Goal: Task Accomplishment & Management: Manage account settings

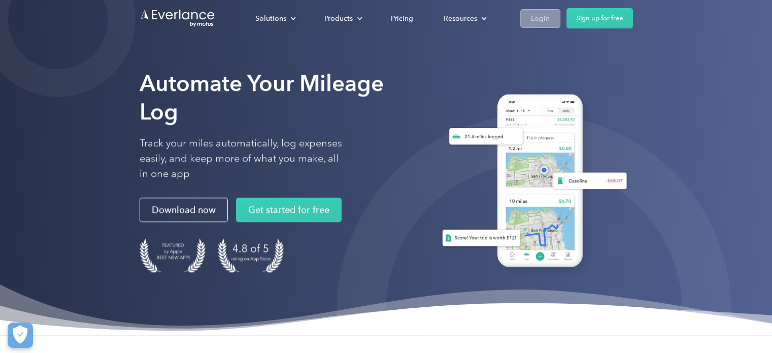
click at [541, 12] on div "Login" at bounding box center [540, 18] width 19 height 13
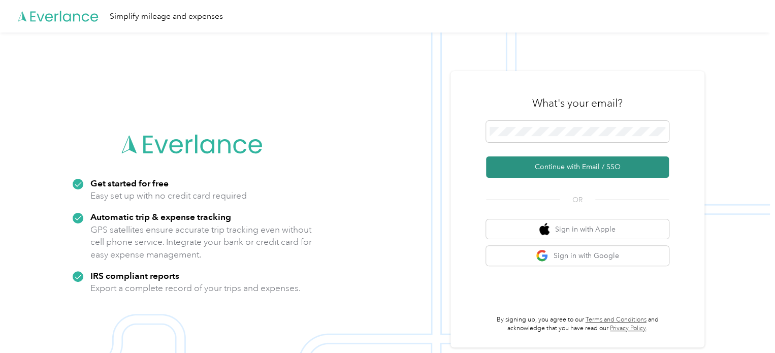
click at [568, 172] on button "Continue with Email / SSO" at bounding box center [577, 166] width 183 height 21
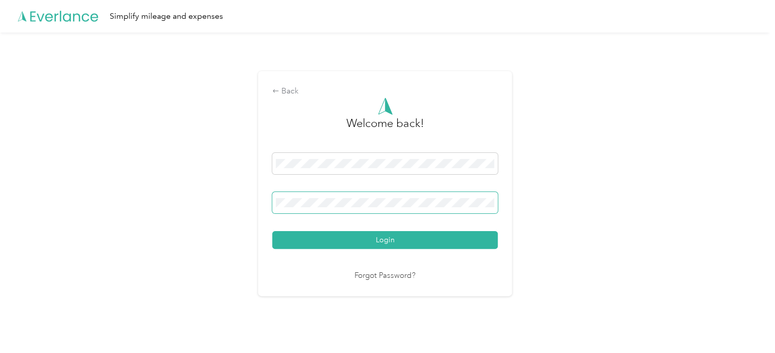
click at [272, 231] on button "Login" at bounding box center [384, 240] width 225 height 18
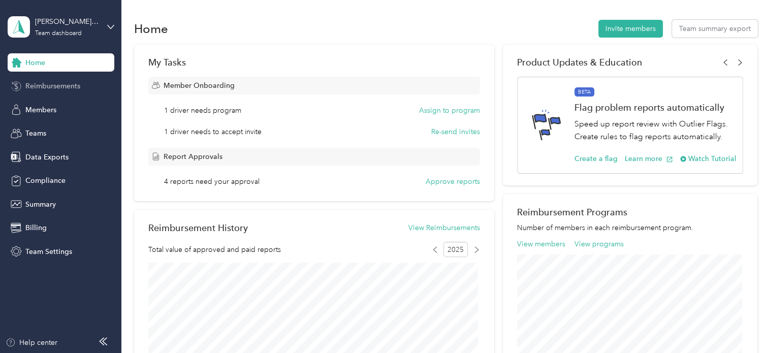
click at [73, 85] on span "Reimbursements" at bounding box center [52, 86] width 55 height 11
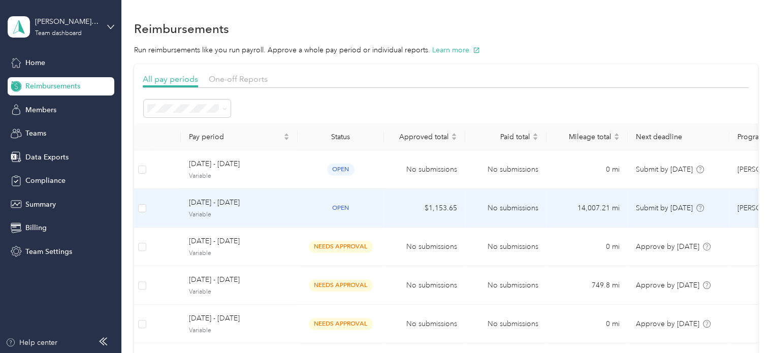
click at [249, 207] on span "[DATE] - [DATE]" at bounding box center [239, 202] width 101 height 11
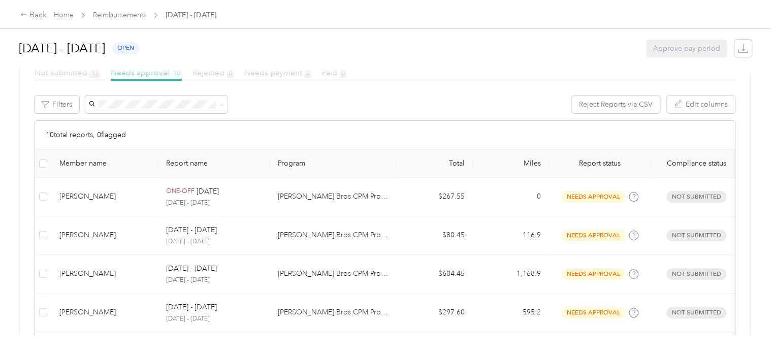
scroll to position [153, 0]
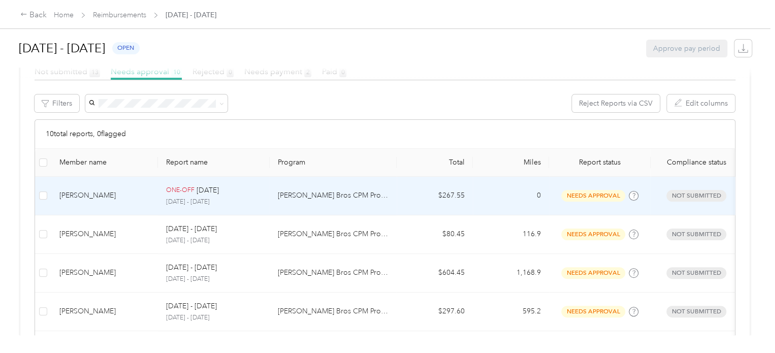
click at [199, 200] on p "[DATE] - [DATE]" at bounding box center [213, 201] width 95 height 9
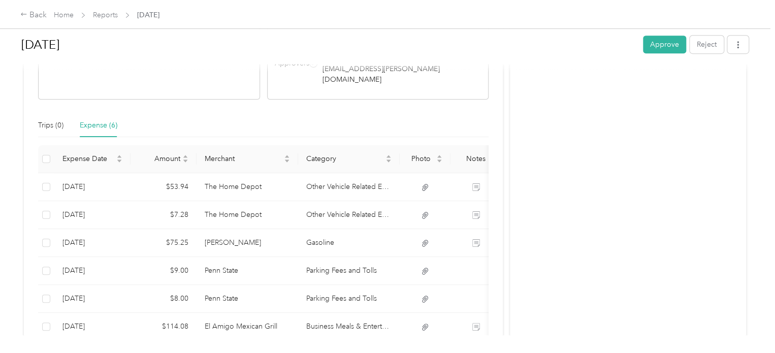
scroll to position [231, 0]
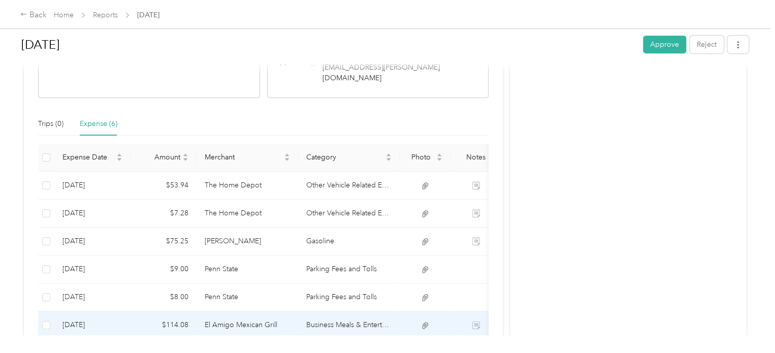
click at [424, 321] on icon at bounding box center [424, 325] width 9 height 9
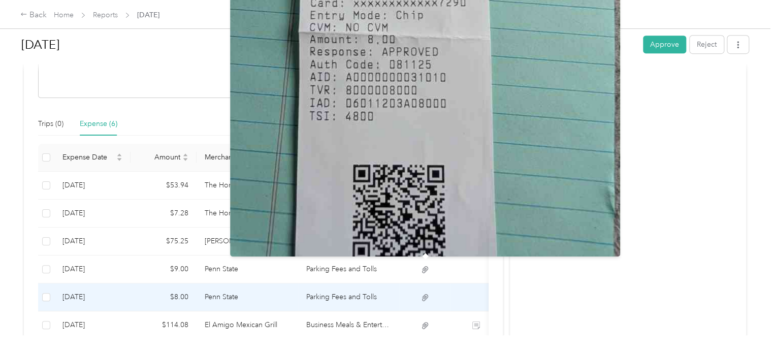
click at [424, 294] on icon at bounding box center [425, 297] width 6 height 7
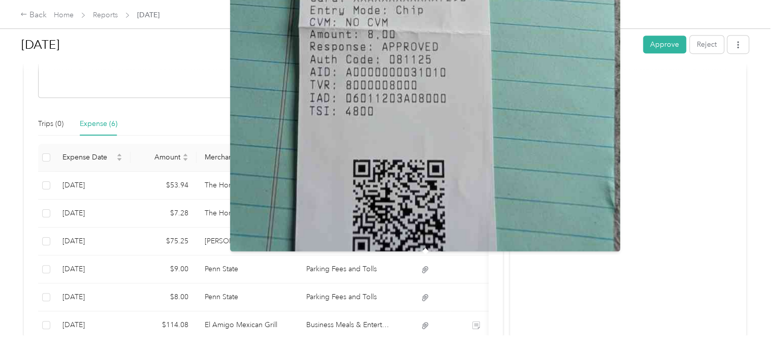
click at [527, 302] on div "Activity and Comments Needs approval From [EMAIL_ADDRESS][PERSON_NAME][DOMAIN_N…" at bounding box center [628, 108] width 236 height 525
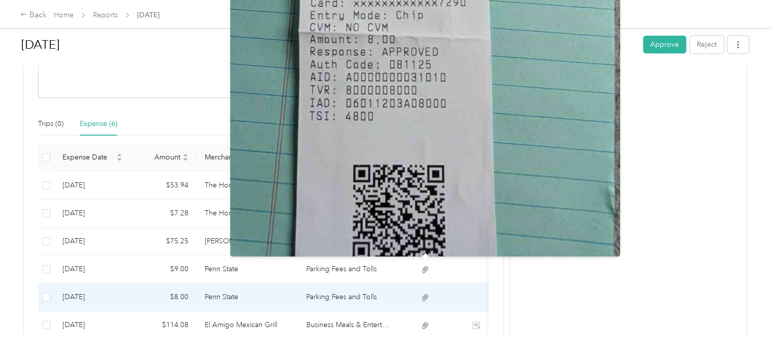
click at [425, 293] on icon at bounding box center [424, 297] width 9 height 9
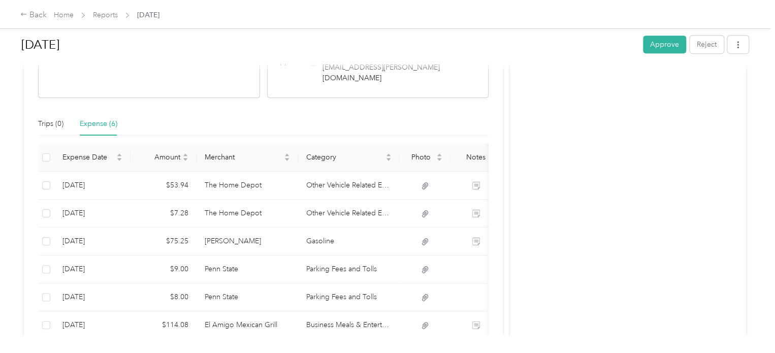
click at [554, 279] on div "Activity and Comments Needs approval From [EMAIL_ADDRESS][PERSON_NAME][DOMAIN_N…" at bounding box center [628, 108] width 236 height 525
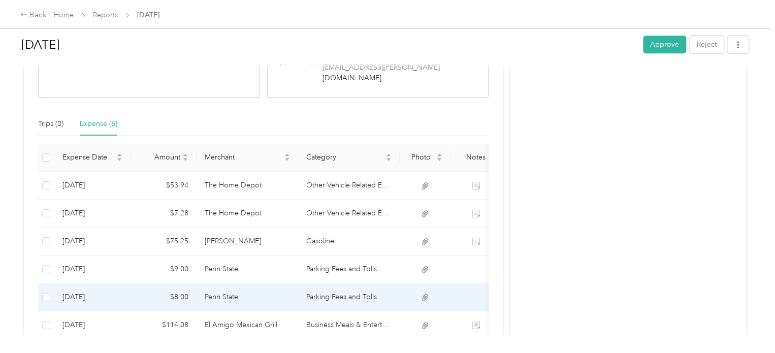
click at [337, 283] on td "Parking Fees and Tolls" at bounding box center [349, 297] width 102 height 28
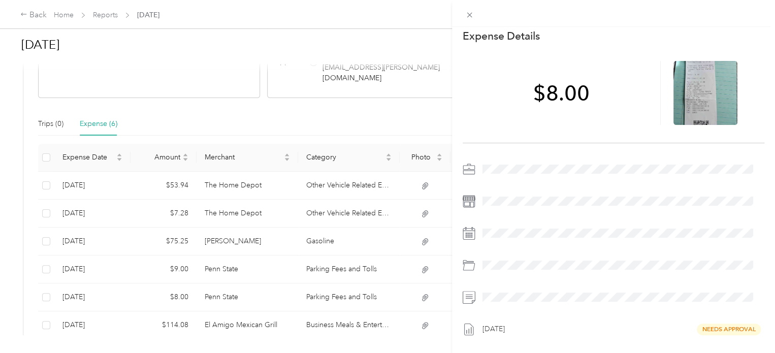
scroll to position [0, 0]
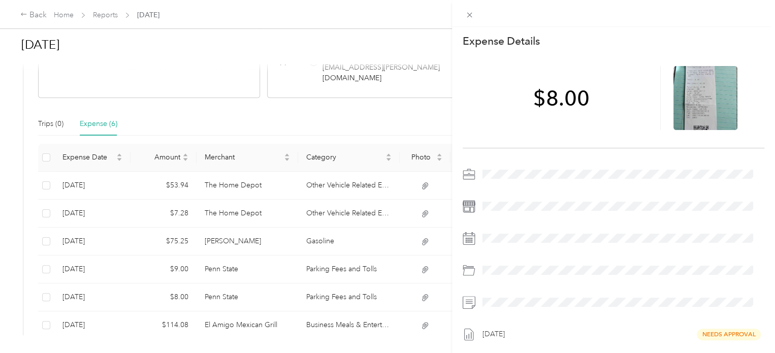
click at [357, 292] on div "This expense cannot be edited because it is either under review, approved, or p…" at bounding box center [387, 176] width 775 height 353
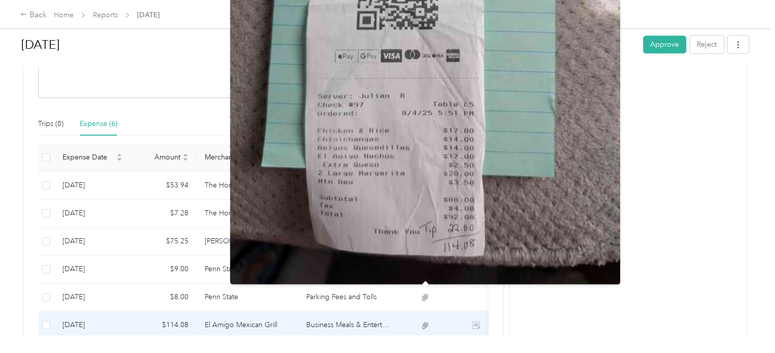
click at [427, 322] on icon at bounding box center [425, 325] width 6 height 7
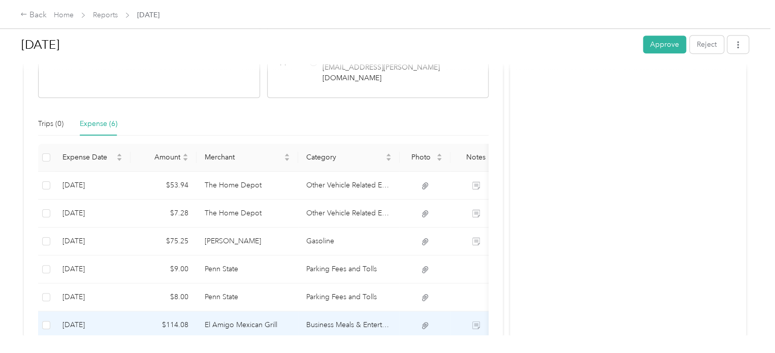
click at [363, 311] on td "Business Meals & Entertainment" at bounding box center [349, 325] width 102 height 28
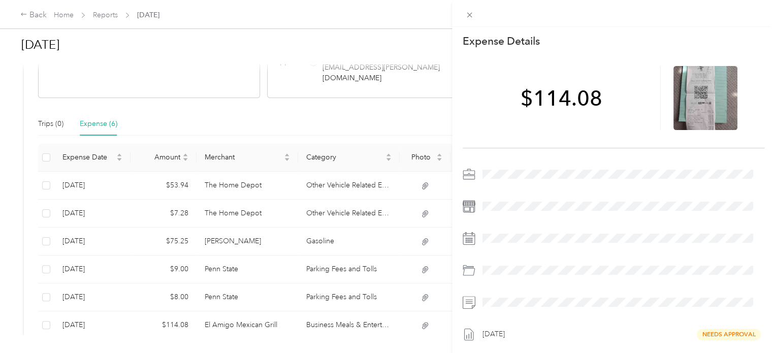
click at [424, 209] on div "This expense cannot be edited because it is either under review, approved, or p…" at bounding box center [387, 176] width 775 height 353
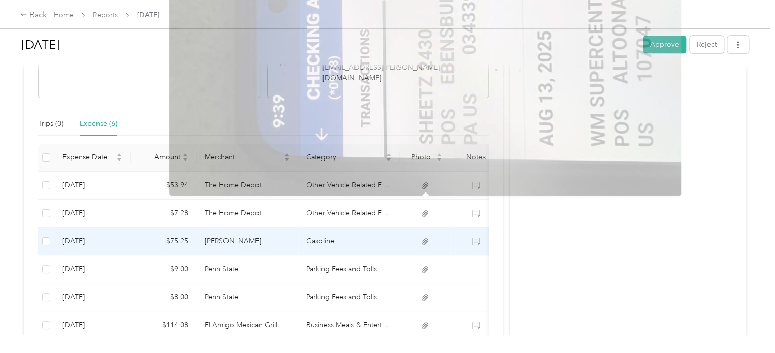
click at [430, 227] on td at bounding box center [425, 241] width 51 height 28
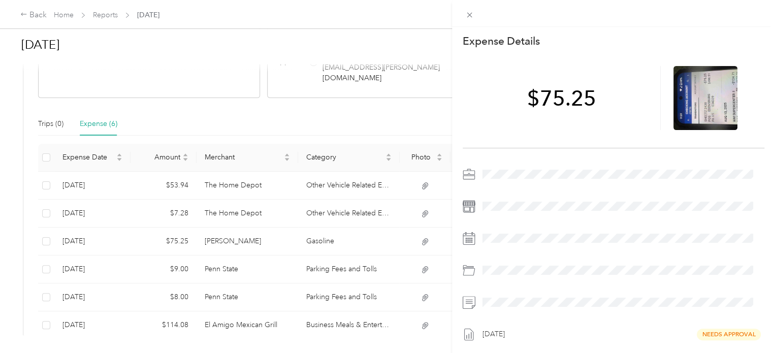
click at [327, 181] on div "This expense cannot be edited because it is either under review, approved, or p…" at bounding box center [387, 176] width 775 height 353
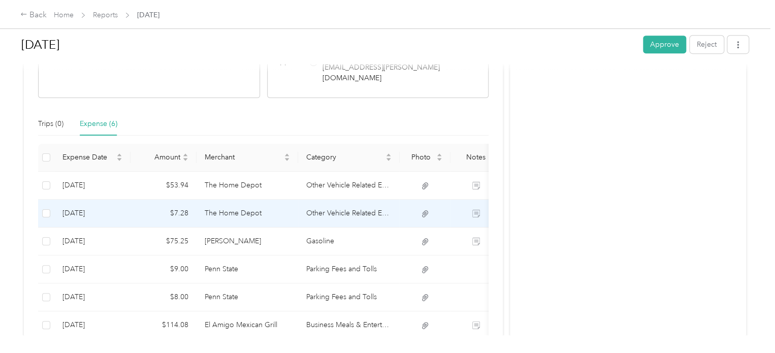
click at [426, 209] on icon at bounding box center [424, 213] width 9 height 9
click at [425, 210] on icon at bounding box center [425, 213] width 6 height 7
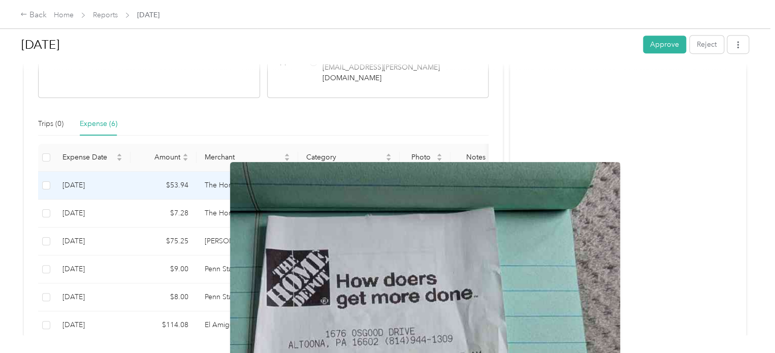
click at [425, 181] on icon at bounding box center [424, 185] width 9 height 9
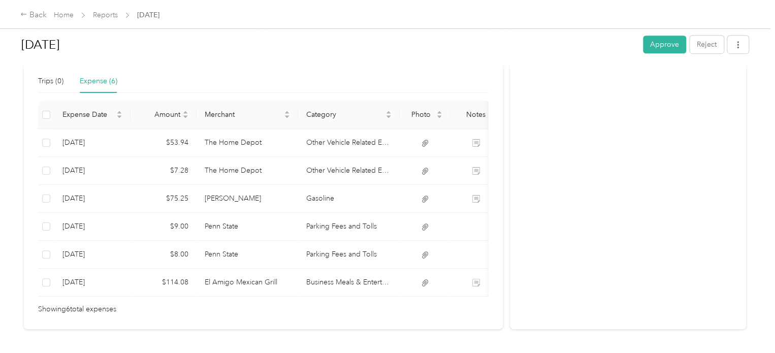
scroll to position [286, 0]
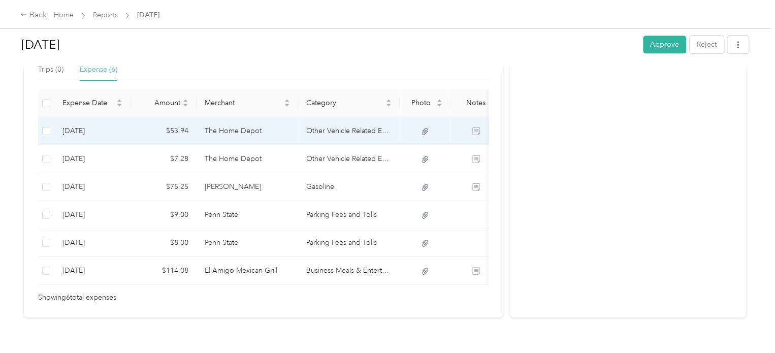
click at [340, 117] on td "Other Vehicle Related Expenses" at bounding box center [349, 131] width 102 height 28
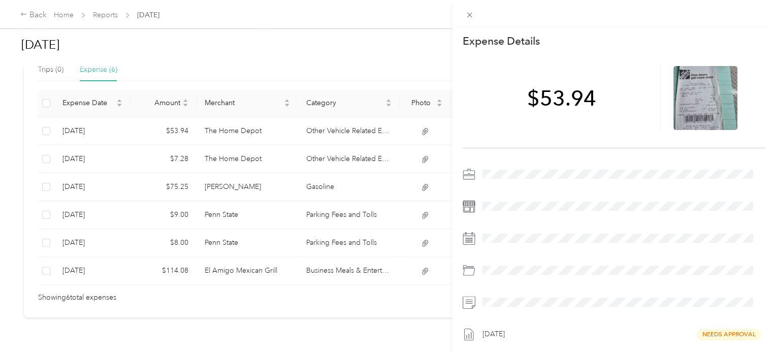
click at [345, 125] on div "This expense cannot be edited because it is either under review, approved, or p…" at bounding box center [387, 176] width 775 height 353
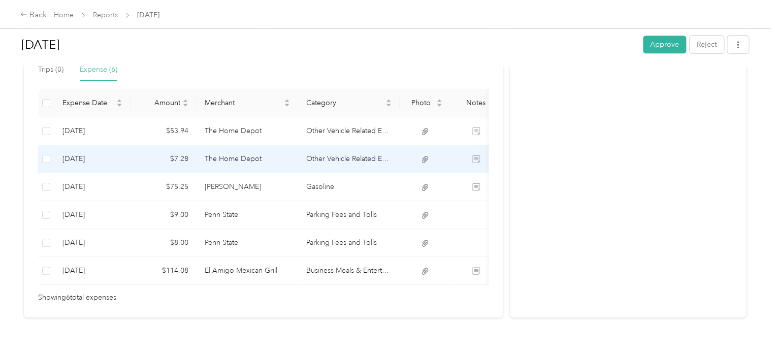
click at [345, 145] on td "Other Vehicle Related Expenses" at bounding box center [349, 159] width 102 height 28
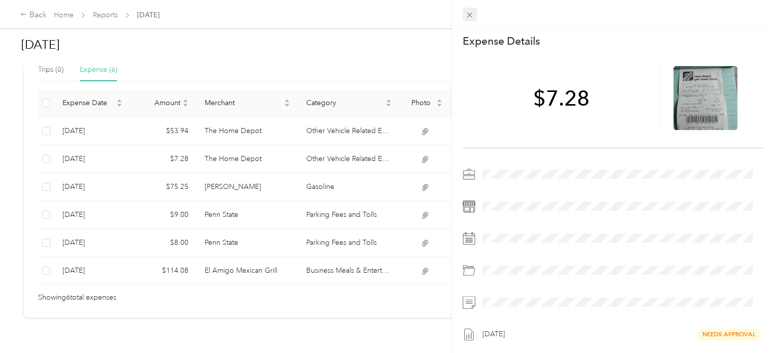
click at [467, 12] on icon at bounding box center [469, 15] width 9 height 9
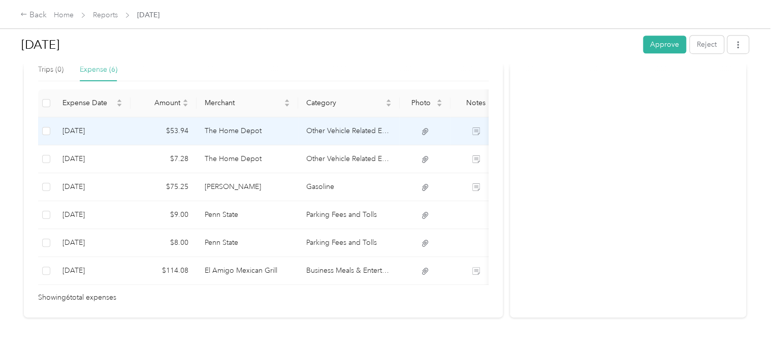
click at [347, 117] on td "Other Vehicle Related Expenses" at bounding box center [349, 131] width 102 height 28
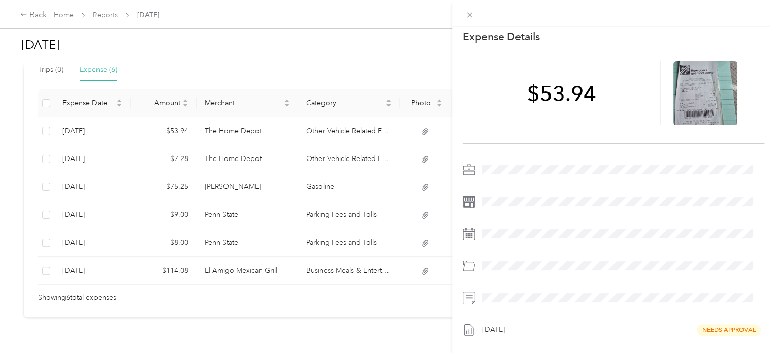
scroll to position [0, 0]
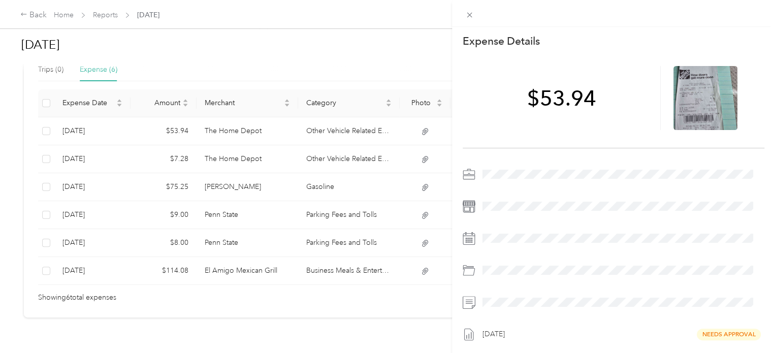
click at [363, 317] on div "This expense cannot be edited because it is either under review, approved, or p…" at bounding box center [387, 176] width 775 height 353
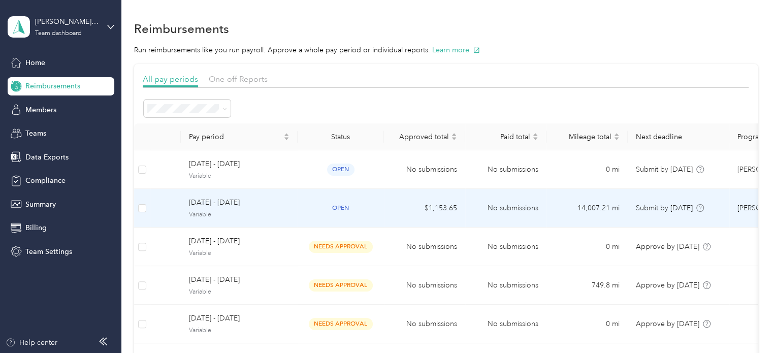
click at [235, 203] on span "[DATE] - [DATE]" at bounding box center [239, 202] width 101 height 11
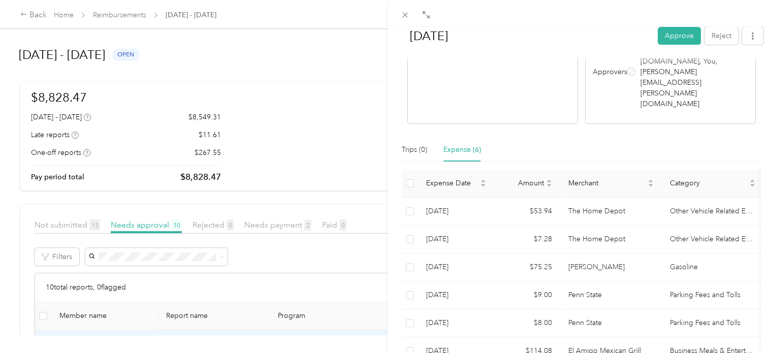
scroll to position [215, 0]
click at [404, 15] on icon at bounding box center [405, 15] width 9 height 9
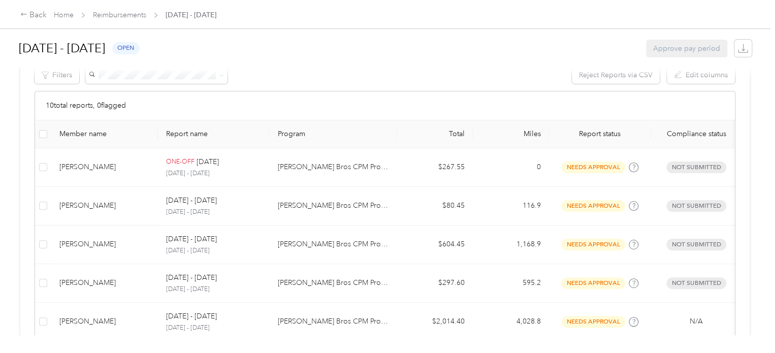
scroll to position [180, 0]
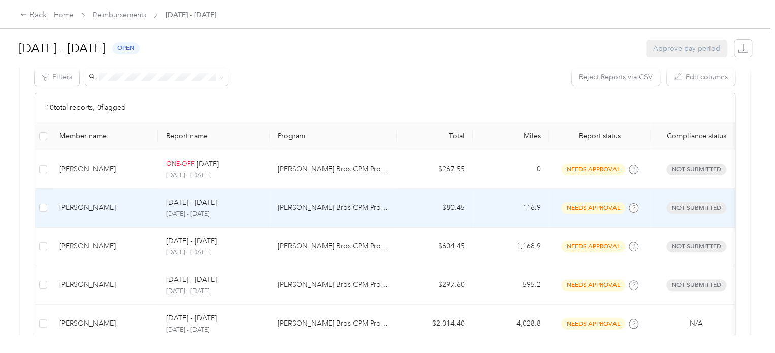
click at [189, 213] on p "[DATE] - [DATE]" at bounding box center [213, 214] width 95 height 9
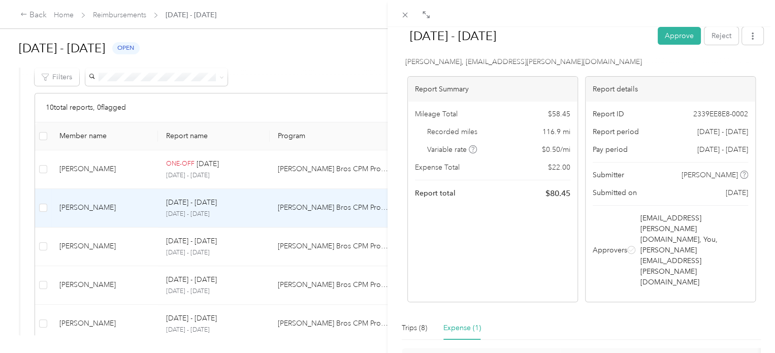
scroll to position [37, 0]
click at [204, 211] on div "[DATE] - [DATE] Approve Reject Needs Approval Needs approval from [EMAIL_ADDRES…" at bounding box center [387, 176] width 775 height 353
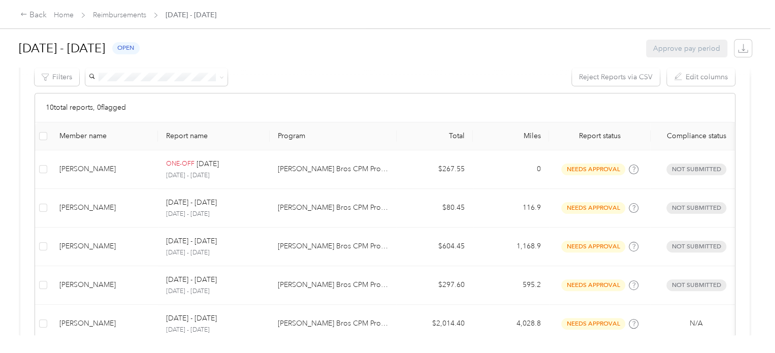
click at [204, 352] on div "[DATE] - [DATE] Approve Reject Needs Approval Needs approval from [EMAIL_ADDRES…" at bounding box center [385, 353] width 770 height 0
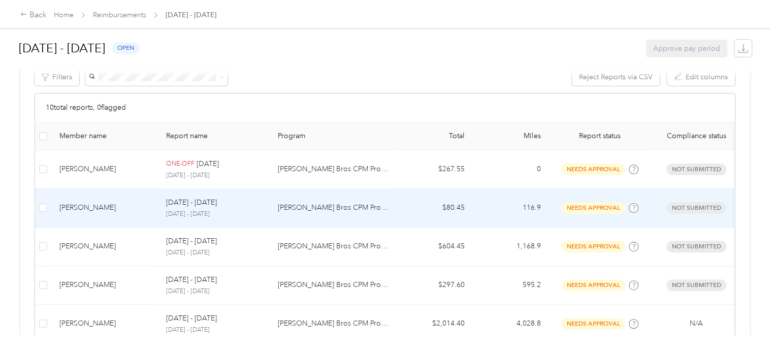
click at [189, 210] on p "[DATE] - [DATE]" at bounding box center [213, 214] width 95 height 9
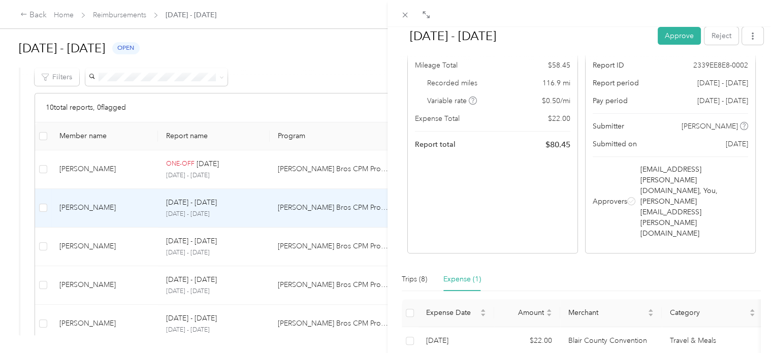
scroll to position [111, 0]
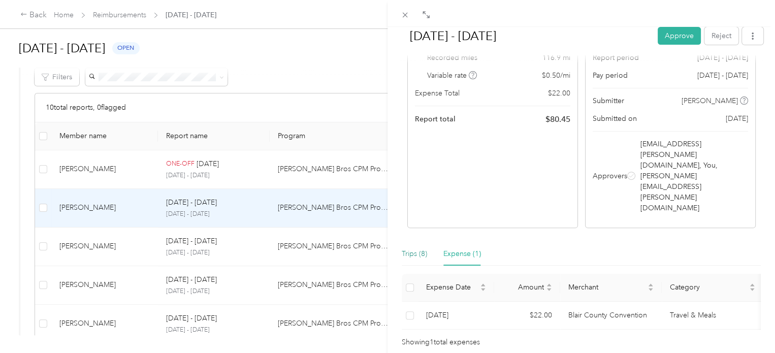
click at [418, 248] on div "Trips (8)" at bounding box center [414, 253] width 25 height 11
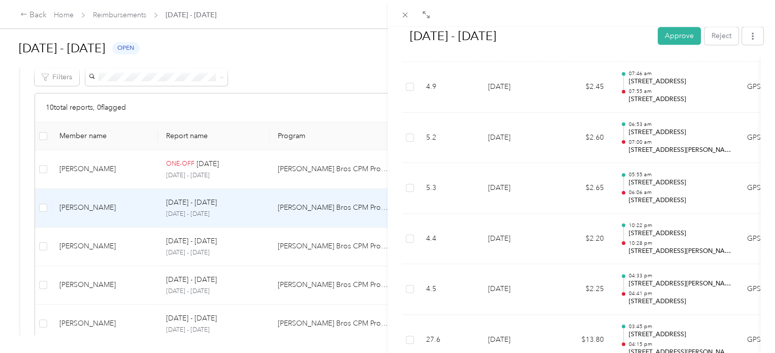
scroll to position [413, 0]
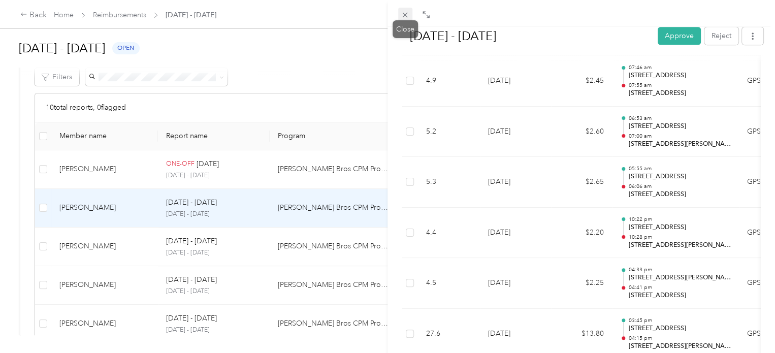
click at [404, 16] on icon at bounding box center [405, 15] width 5 height 5
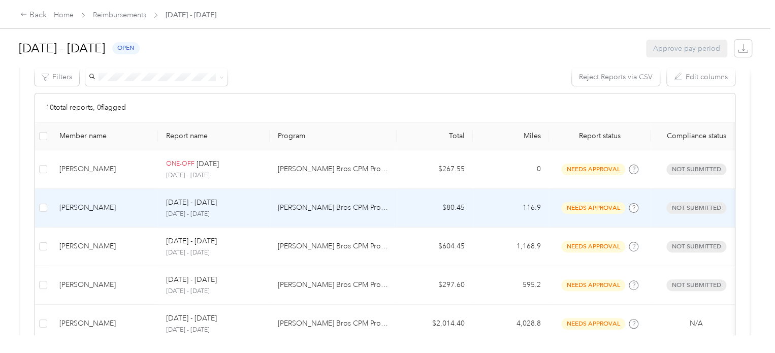
click at [79, 209] on div "[PERSON_NAME]" at bounding box center [104, 207] width 90 height 11
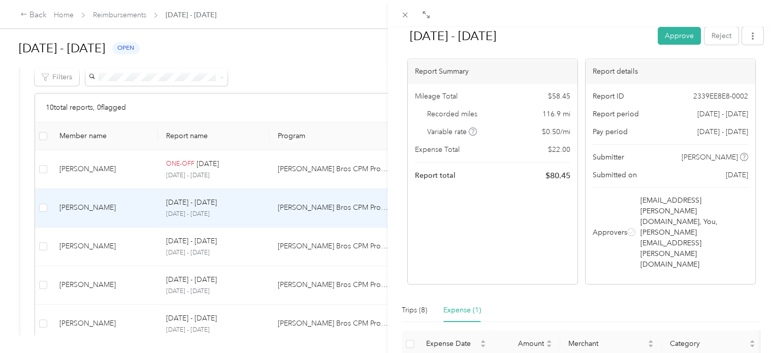
scroll to position [55, 0]
click at [423, 14] on icon at bounding box center [426, 15] width 8 height 8
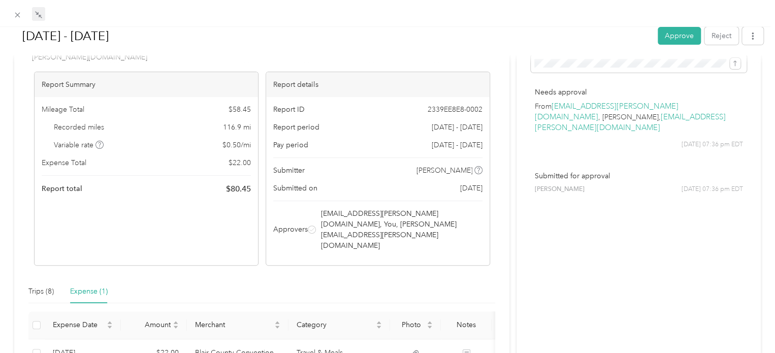
scroll to position [128, 0]
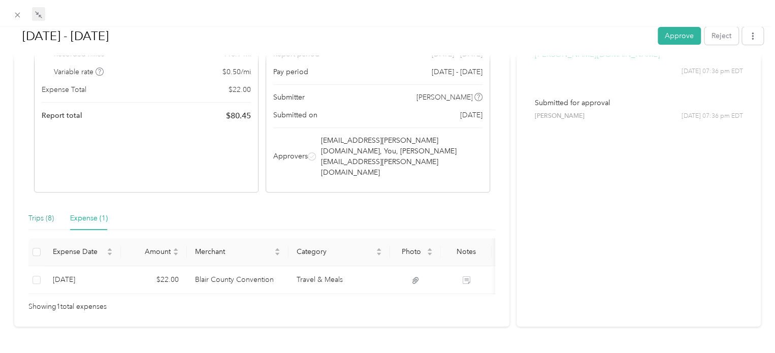
click at [44, 213] on div "Trips (8)" at bounding box center [40, 218] width 25 height 11
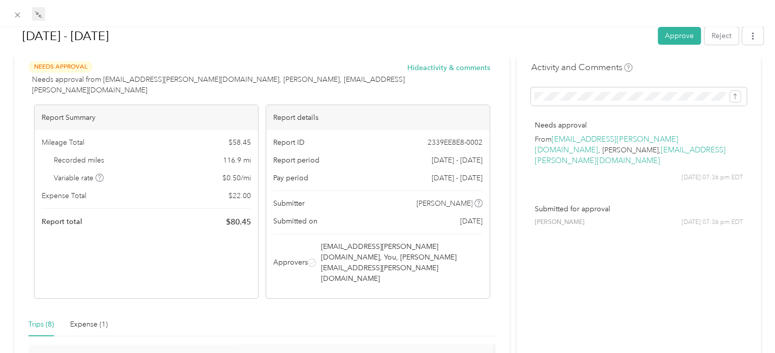
scroll to position [0, 0]
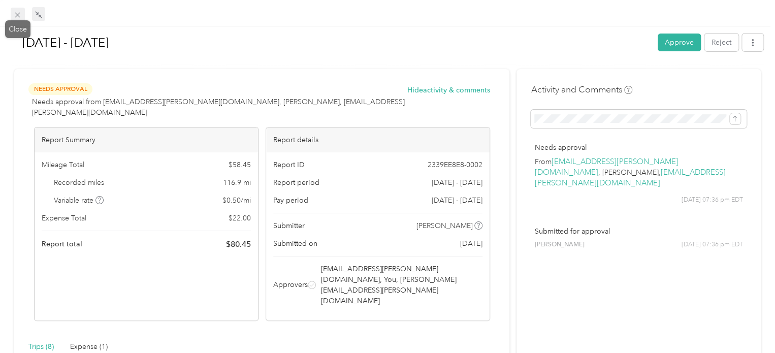
click at [19, 14] on icon at bounding box center [17, 15] width 9 height 9
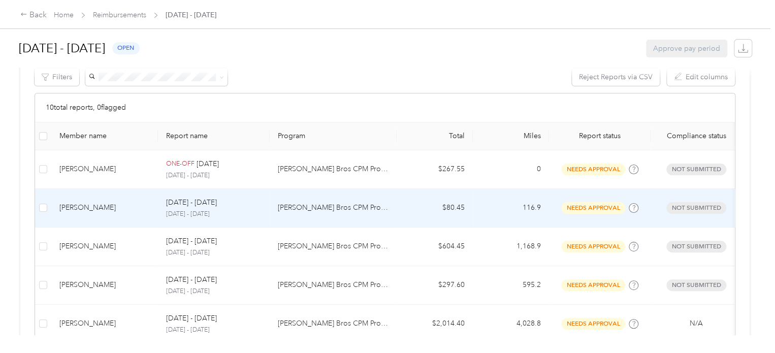
click at [87, 206] on div "[PERSON_NAME]" at bounding box center [104, 207] width 90 height 11
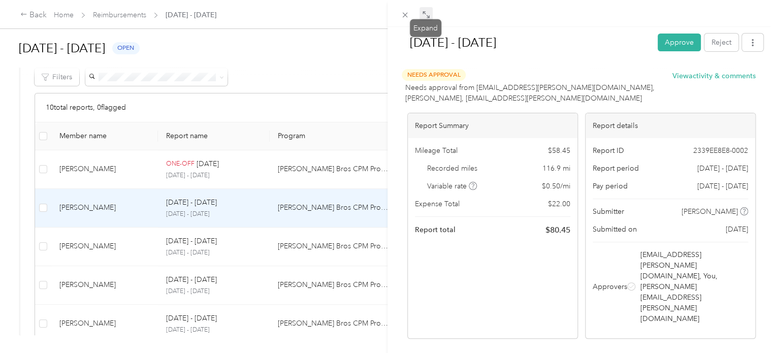
click at [422, 16] on icon at bounding box center [426, 15] width 8 height 8
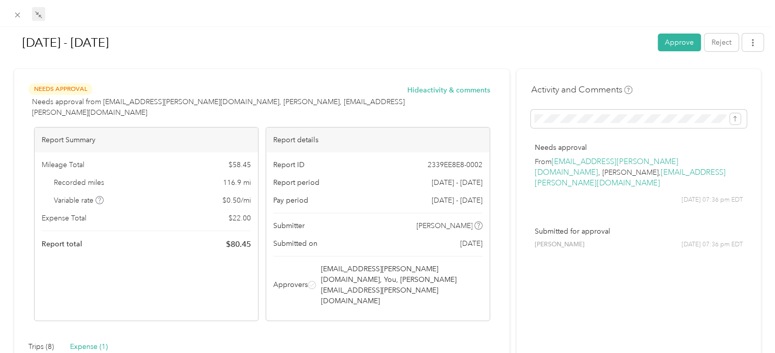
click at [94, 341] on div "Expense (1)" at bounding box center [89, 346] width 38 height 11
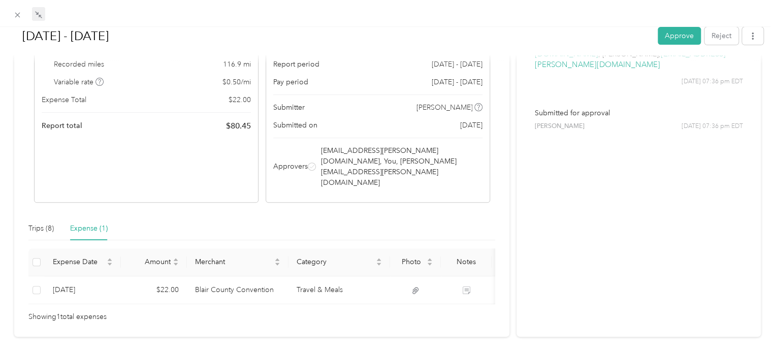
scroll to position [128, 0]
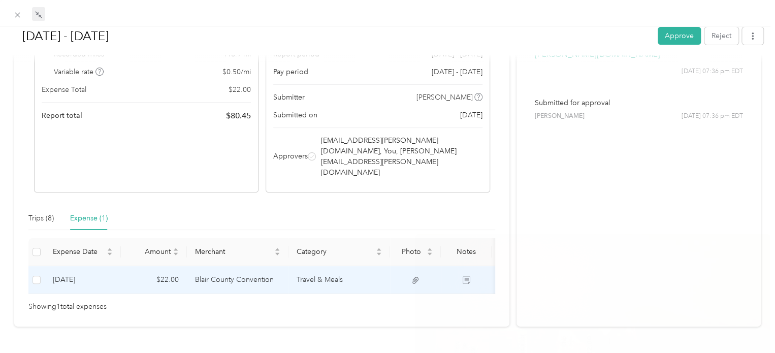
click at [406, 266] on td at bounding box center [415, 280] width 51 height 28
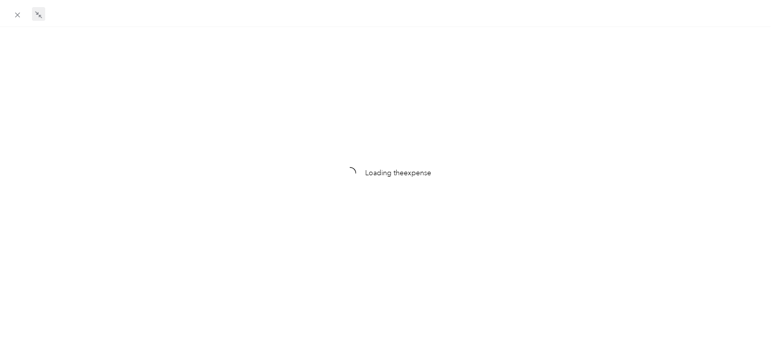
scroll to position [0, 0]
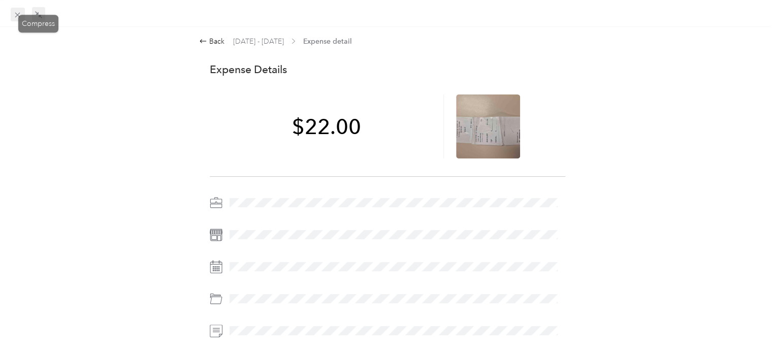
click at [20, 14] on icon at bounding box center [17, 15] width 9 height 9
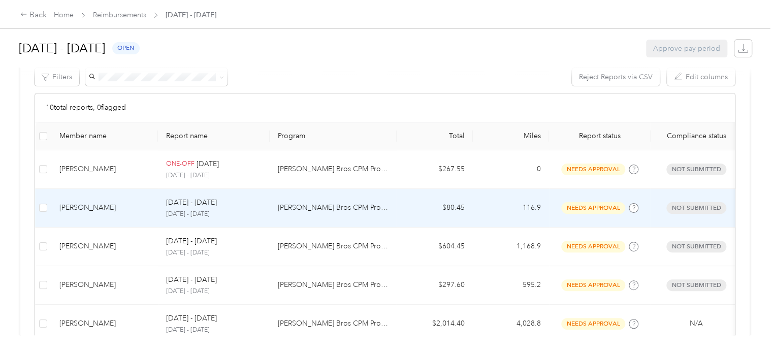
click at [89, 209] on div "[PERSON_NAME]" at bounding box center [104, 207] width 90 height 11
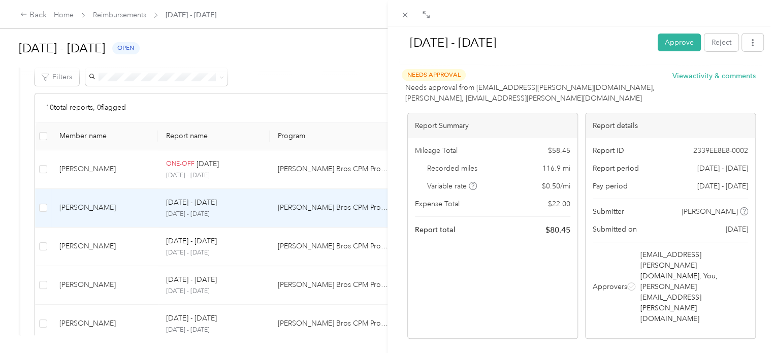
click at [426, 12] on icon at bounding box center [426, 15] width 8 height 8
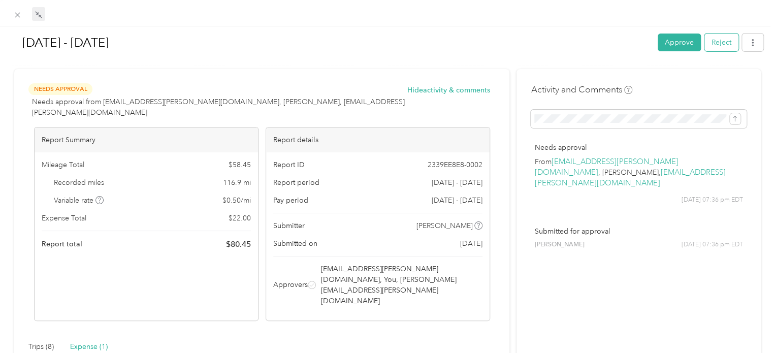
click at [711, 44] on button "Reject" at bounding box center [721, 43] width 34 height 18
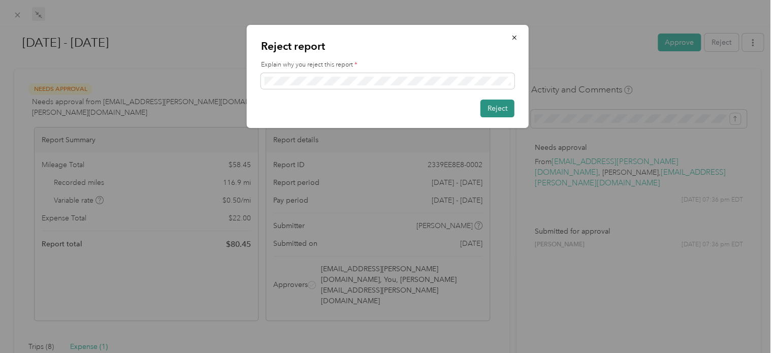
click at [485, 109] on button "Reject" at bounding box center [497, 108] width 34 height 18
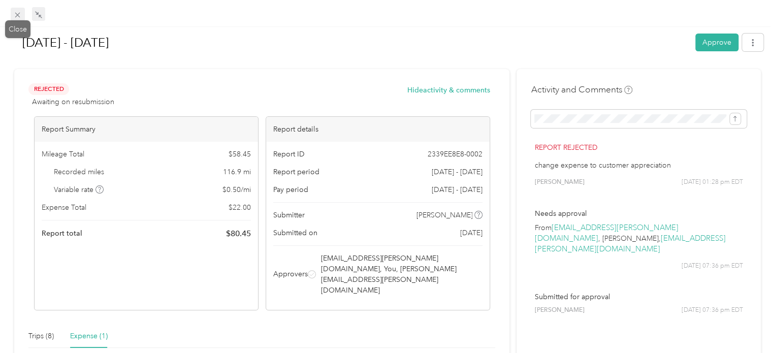
click at [16, 13] on icon at bounding box center [17, 15] width 9 height 9
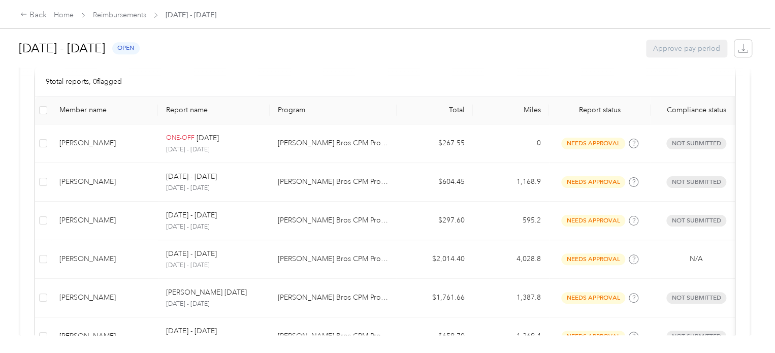
scroll to position [219, 0]
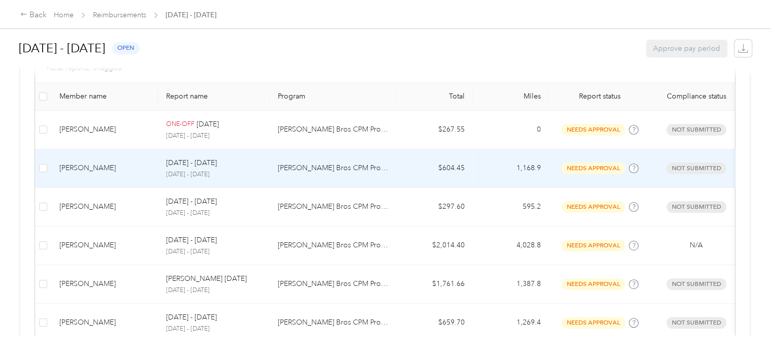
click at [92, 167] on div "[PERSON_NAME]" at bounding box center [104, 167] width 90 height 11
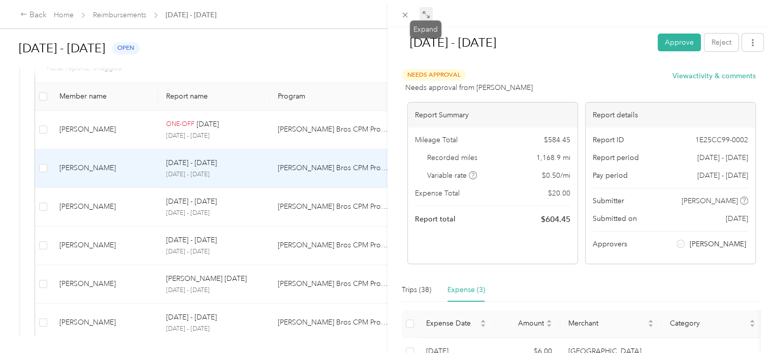
click at [422, 12] on icon at bounding box center [423, 12] width 3 height 3
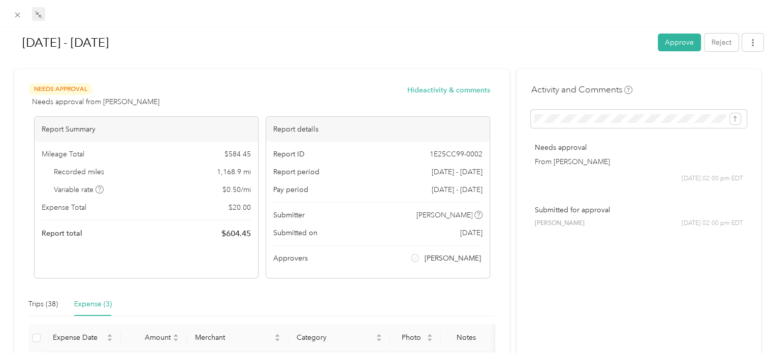
click at [104, 301] on div "Expense (3)" at bounding box center [93, 303] width 38 height 11
click at [104, 304] on div "Expense (3)" at bounding box center [93, 303] width 38 height 11
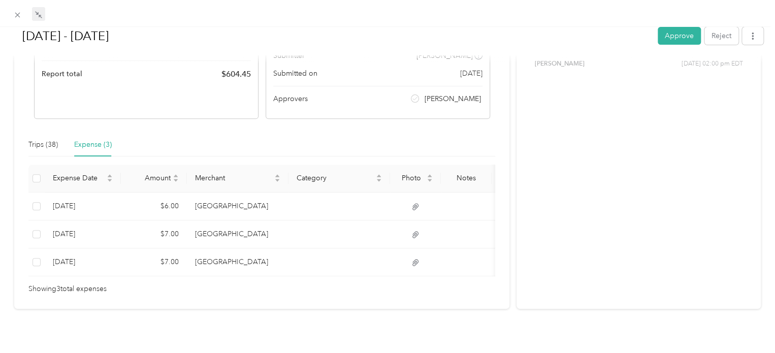
scroll to position [174, 0]
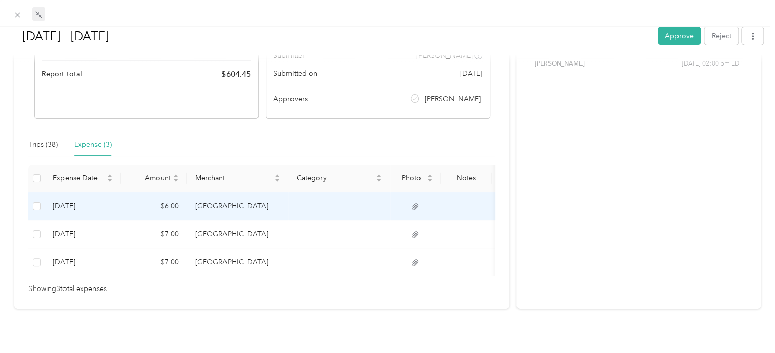
click at [414, 203] on icon at bounding box center [415, 206] width 6 height 7
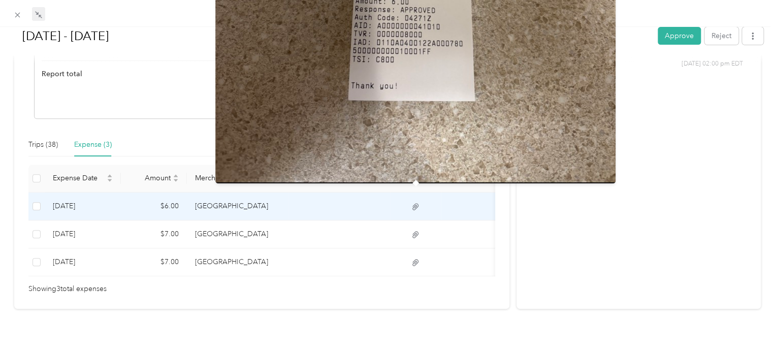
click at [414, 203] on icon at bounding box center [415, 206] width 6 height 7
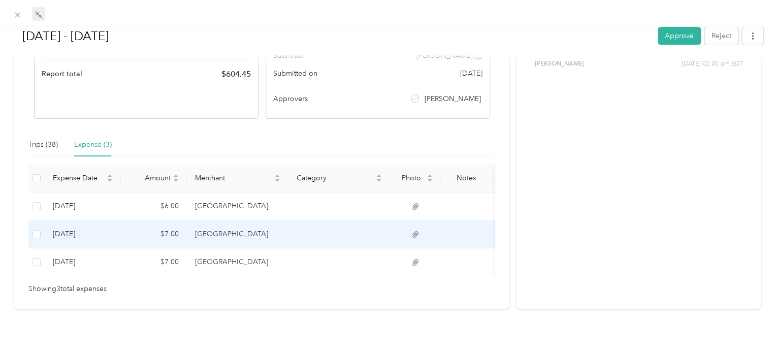
click at [415, 231] on icon at bounding box center [415, 234] width 6 height 7
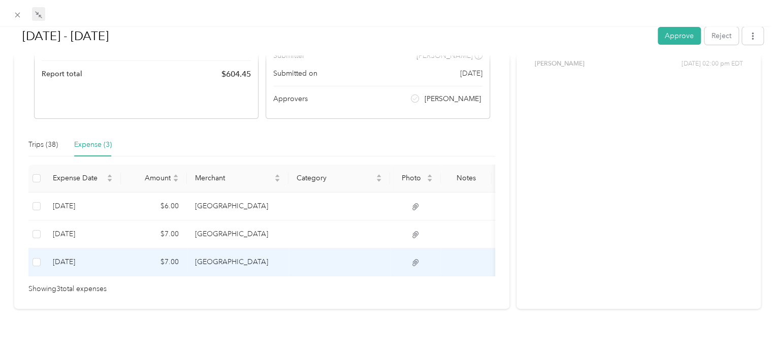
click at [416, 258] on icon at bounding box center [415, 262] width 9 height 9
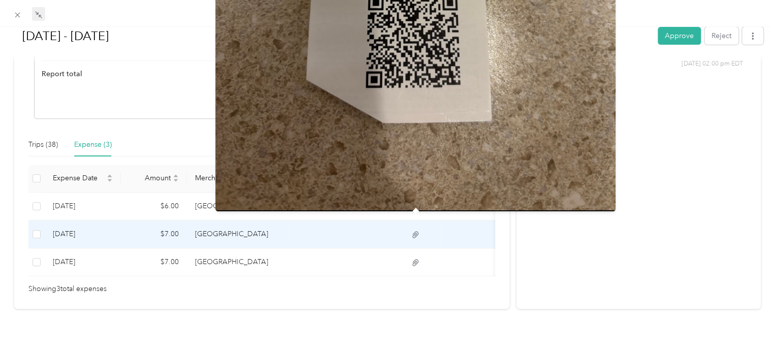
click at [414, 230] on icon at bounding box center [415, 234] width 9 height 9
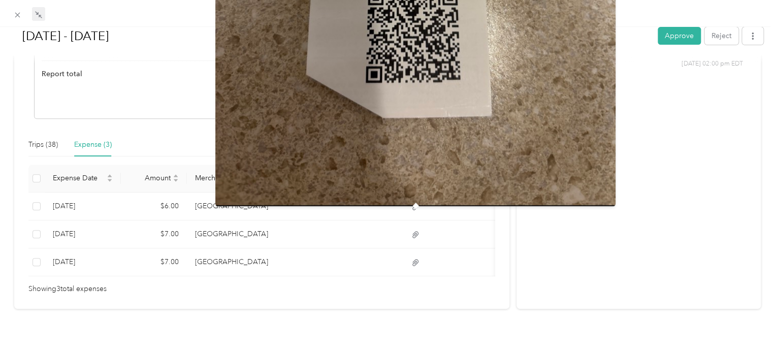
click at [523, 260] on div "Activity and Comments Needs approval From [PERSON_NAME] [DATE] 02:00 pm EDT Sub…" at bounding box center [638, 109] width 244 height 399
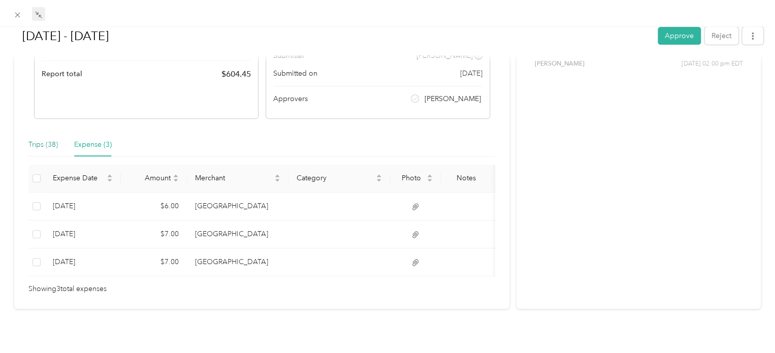
click at [49, 139] on div "Trips (38)" at bounding box center [42, 144] width 29 height 11
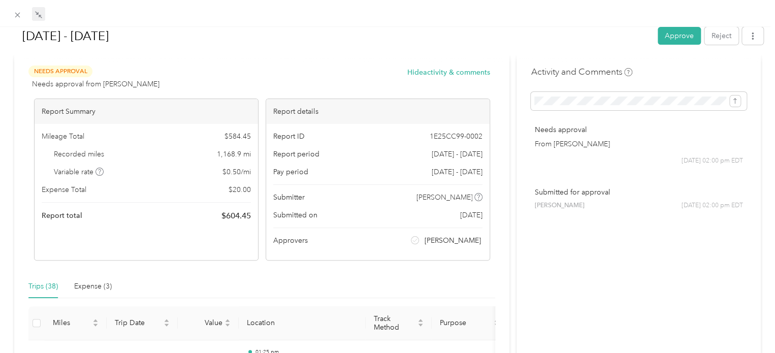
scroll to position [0, 0]
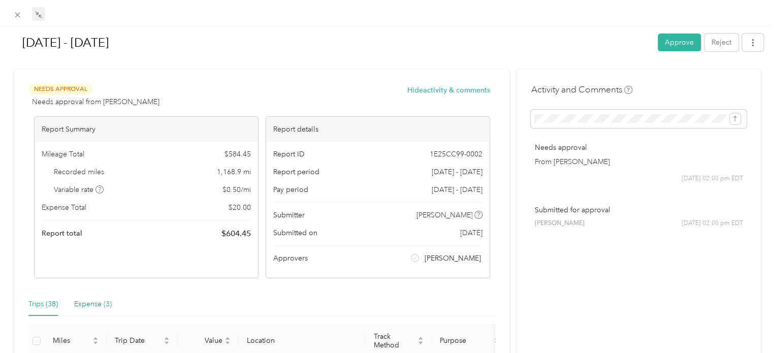
click at [98, 303] on div "Expense (3)" at bounding box center [93, 303] width 38 height 11
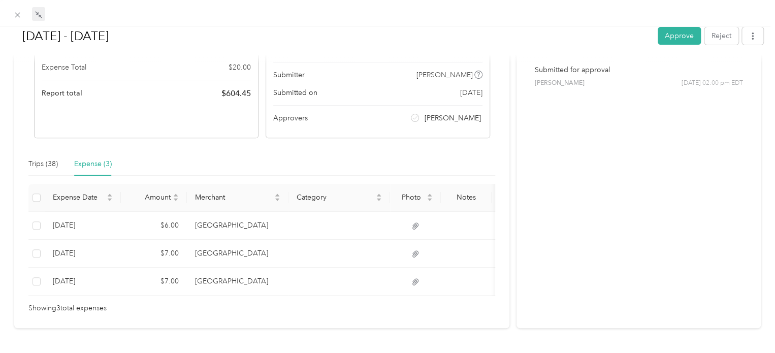
scroll to position [142, 0]
click at [709, 38] on button "Reject" at bounding box center [721, 36] width 34 height 18
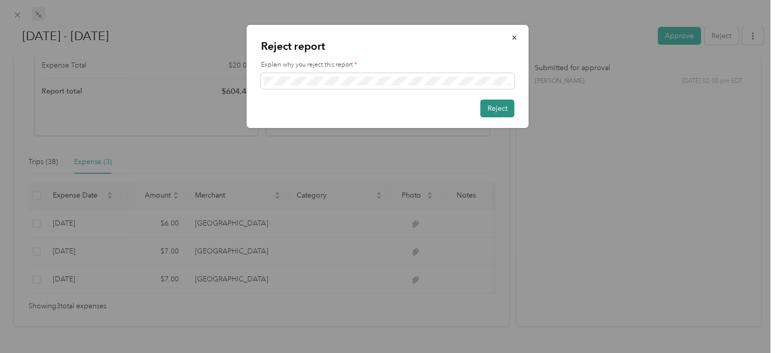
click at [489, 110] on button "Reject" at bounding box center [497, 108] width 34 height 18
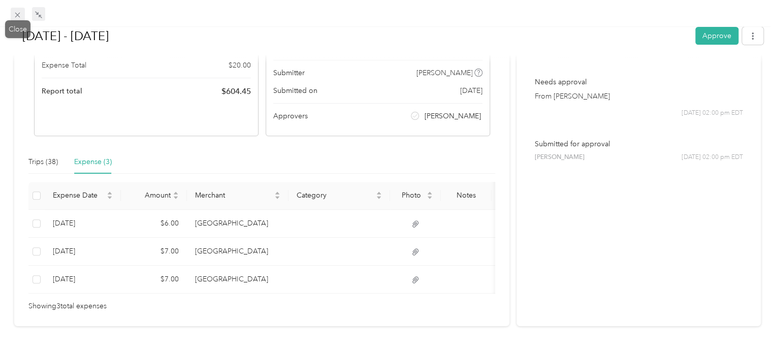
click at [19, 14] on icon at bounding box center [17, 15] width 9 height 9
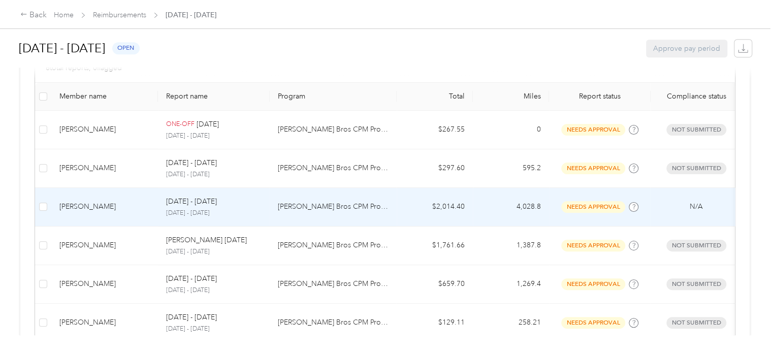
click at [91, 206] on div "[PERSON_NAME]" at bounding box center [104, 206] width 90 height 11
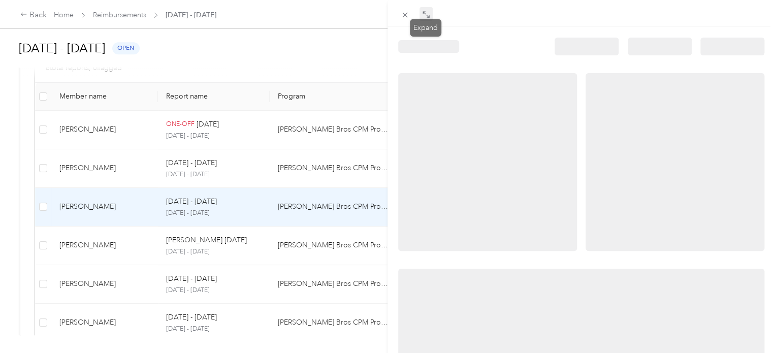
click at [426, 13] on icon at bounding box center [426, 15] width 8 height 8
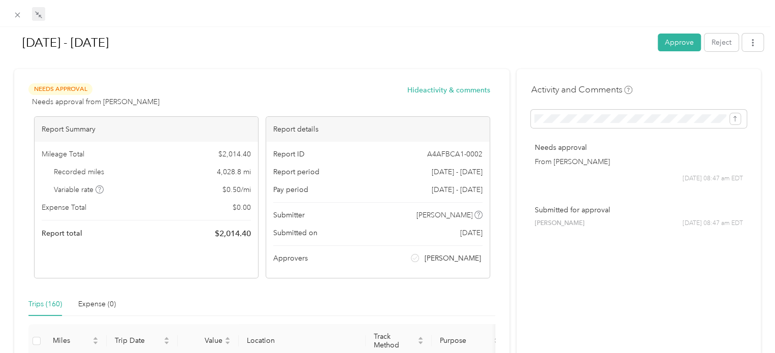
click at [370, 309] on div "Trips (160) Expense (0)" at bounding box center [261, 303] width 467 height 23
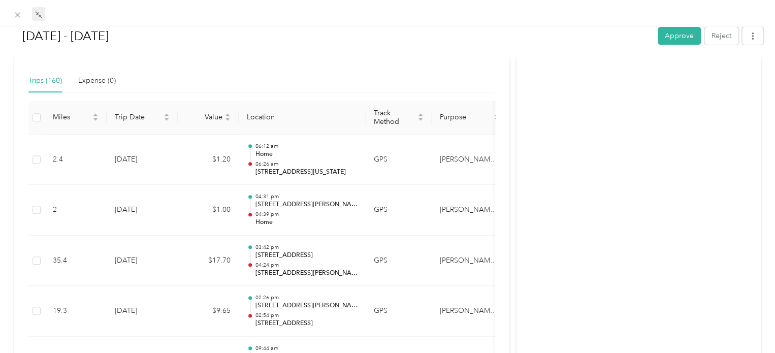
scroll to position [203, 0]
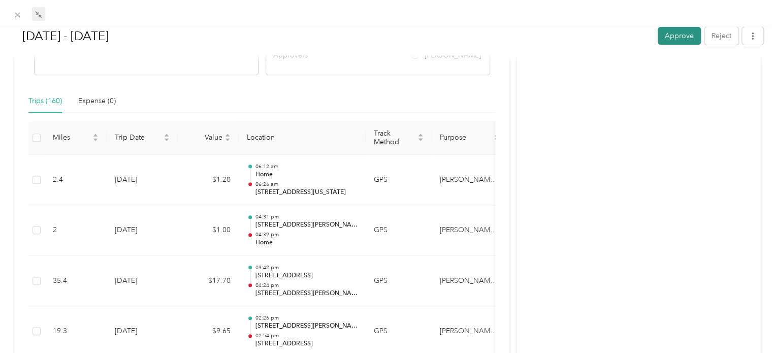
click at [669, 38] on button "Approve" at bounding box center [678, 36] width 43 height 18
click at [16, 16] on icon at bounding box center [17, 15] width 9 height 9
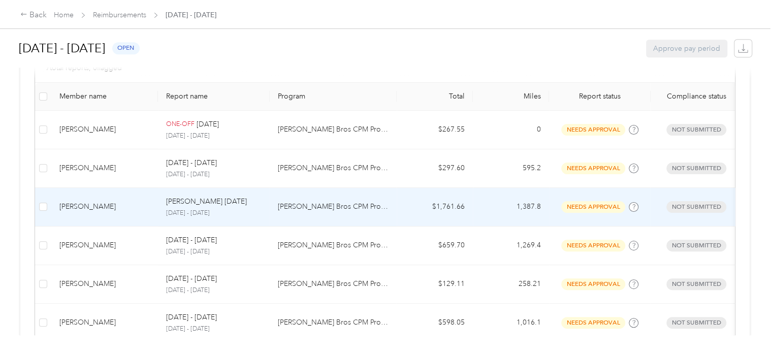
click at [97, 207] on div "[PERSON_NAME]" at bounding box center [104, 206] width 90 height 11
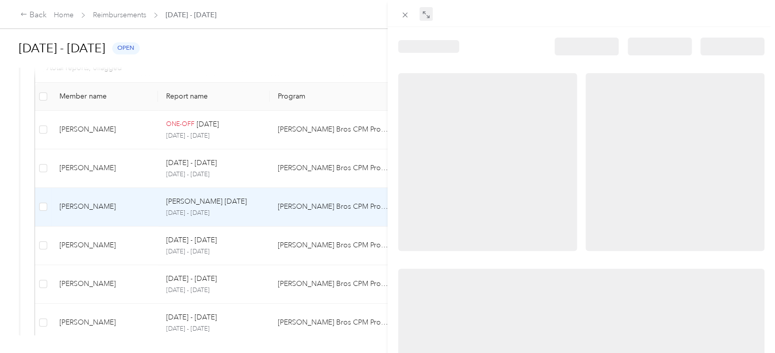
click at [426, 16] on icon at bounding box center [427, 16] width 3 height 3
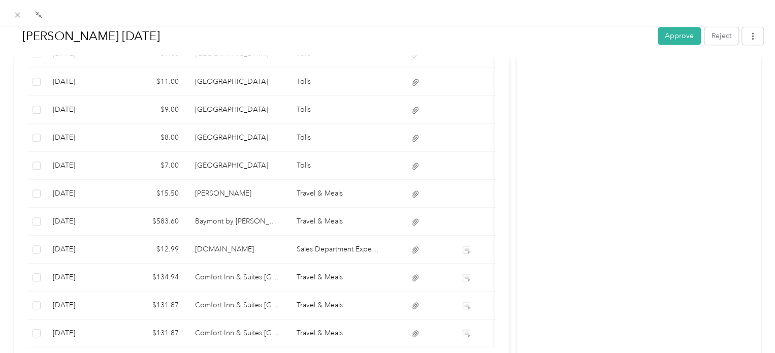
scroll to position [374, 0]
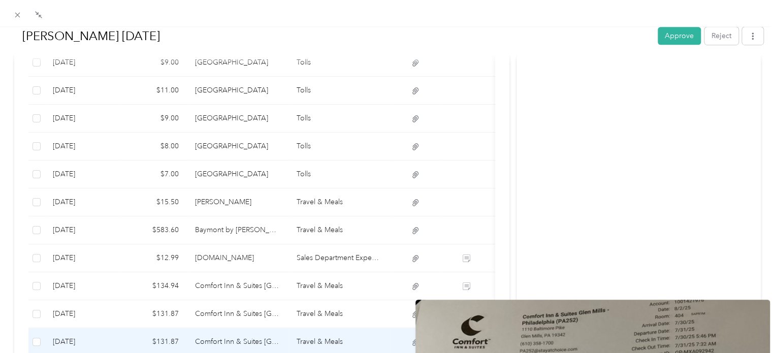
click at [414, 338] on icon at bounding box center [415, 342] width 9 height 9
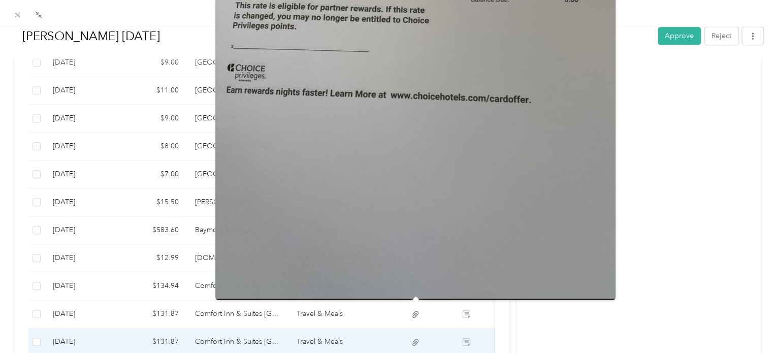
click at [420, 229] on img at bounding box center [415, 33] width 400 height 533
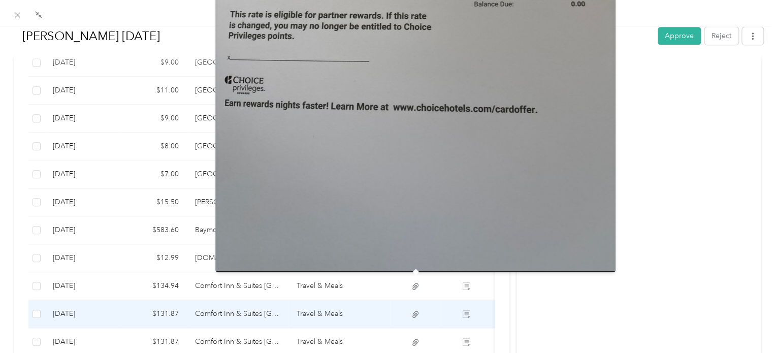
click at [414, 311] on icon at bounding box center [415, 314] width 6 height 7
click at [424, 241] on img at bounding box center [415, 5] width 400 height 533
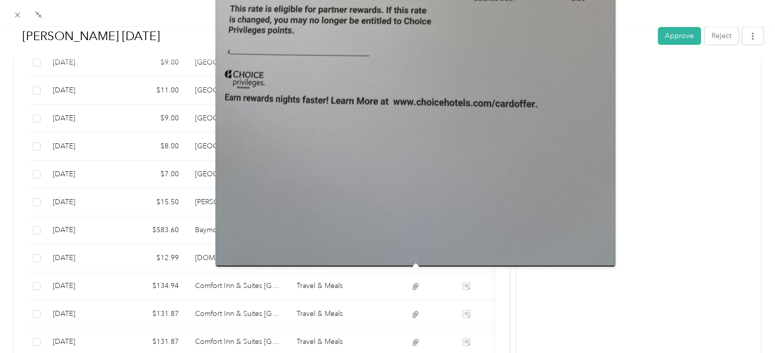
click at [571, 291] on div "Activity and Comments Needs approval From [EMAIL_ADDRESS][PERSON_NAME][DOMAIN_N…" at bounding box center [638, 41] width 244 height 693
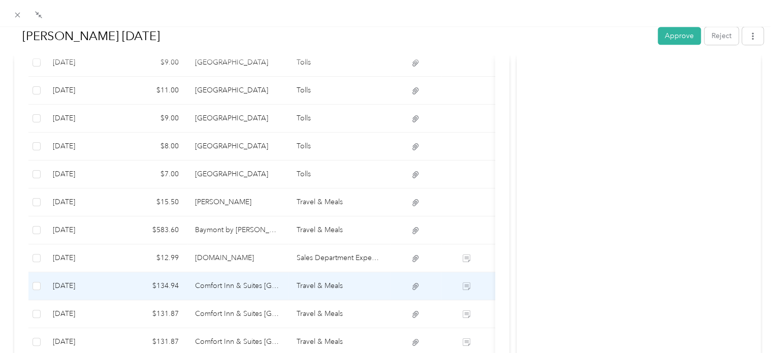
click at [416, 283] on icon at bounding box center [415, 286] width 6 height 7
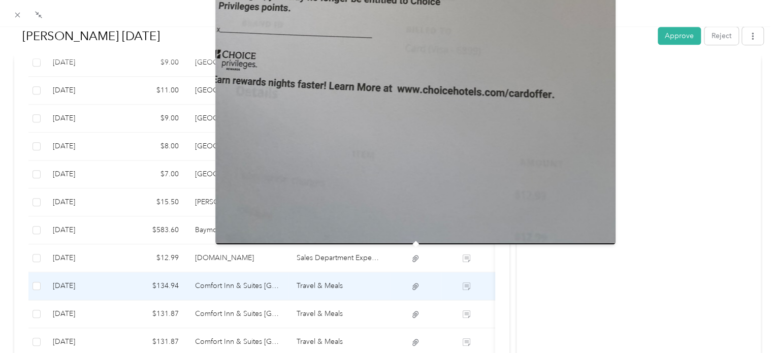
click at [413, 282] on icon at bounding box center [415, 286] width 9 height 9
drag, startPoint x: 418, startPoint y: 190, endPoint x: 425, endPoint y: 138, distance: 53.3
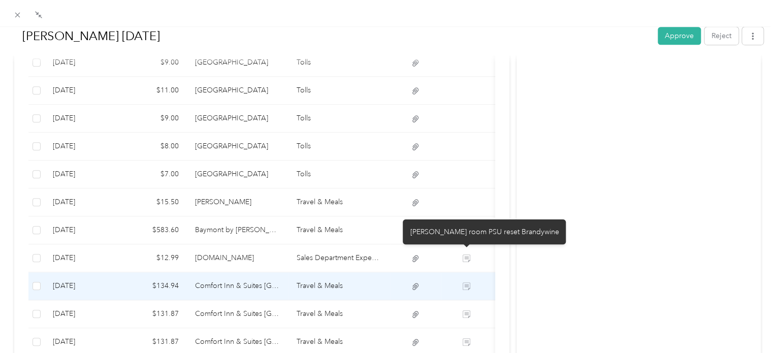
click at [467, 282] on icon at bounding box center [466, 286] width 8 height 8
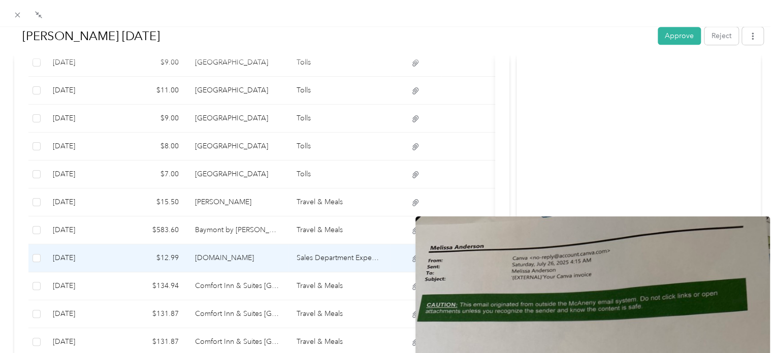
click at [413, 255] on icon at bounding box center [415, 258] width 6 height 7
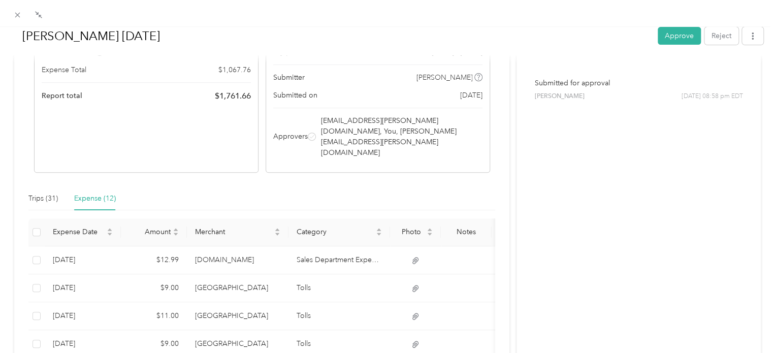
scroll to position [147, 0]
click at [49, 194] on div "Trips (31)" at bounding box center [42, 199] width 29 height 11
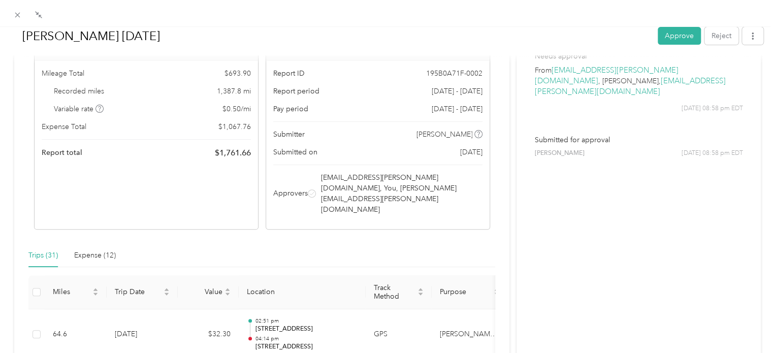
scroll to position [85, 0]
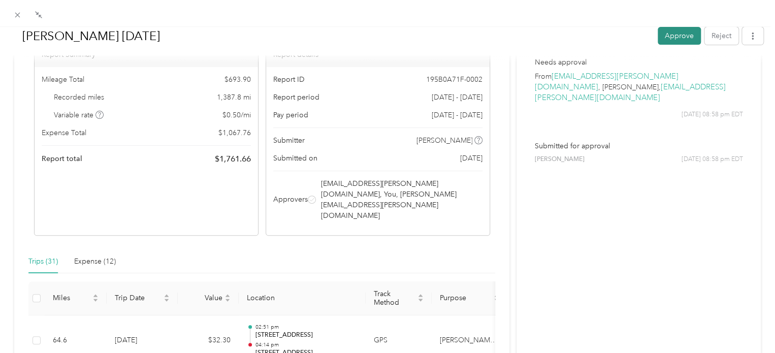
click at [660, 40] on button "Approve" at bounding box center [678, 36] width 43 height 18
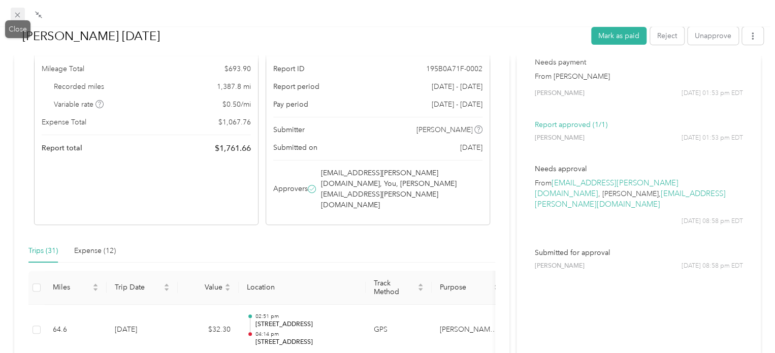
click at [20, 15] on icon at bounding box center [17, 15] width 9 height 9
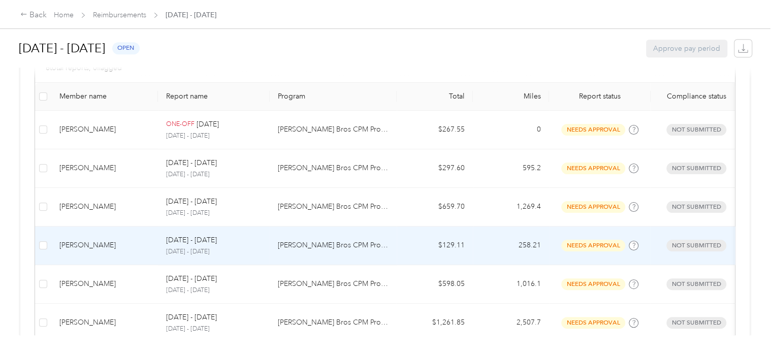
click at [86, 246] on div "[PERSON_NAME]" at bounding box center [104, 245] width 90 height 11
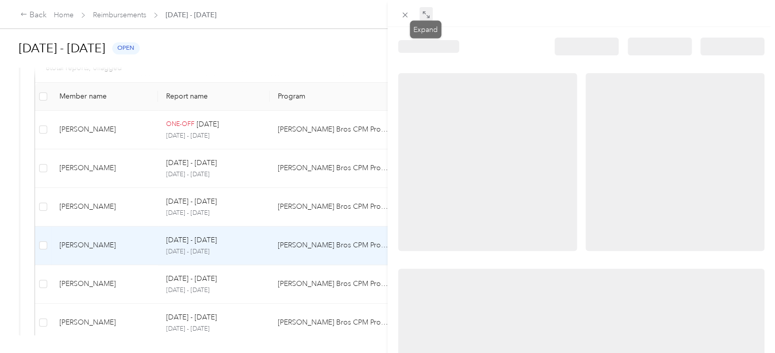
click at [428, 16] on icon at bounding box center [427, 16] width 3 height 3
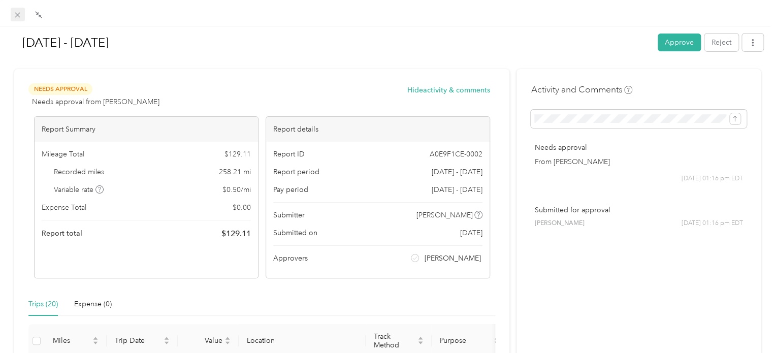
click at [20, 19] on icon at bounding box center [17, 15] width 9 height 9
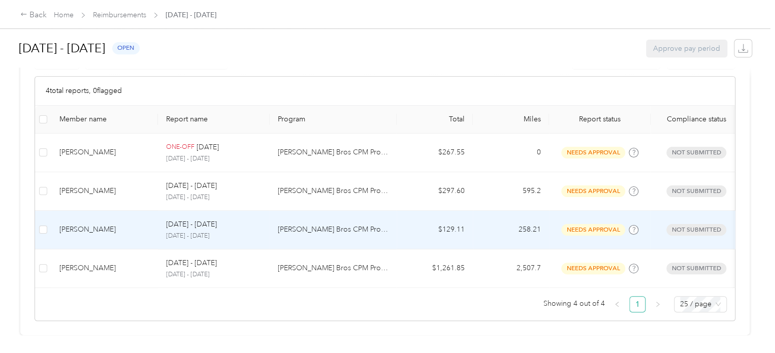
click at [91, 224] on div "[PERSON_NAME]" at bounding box center [104, 229] width 90 height 11
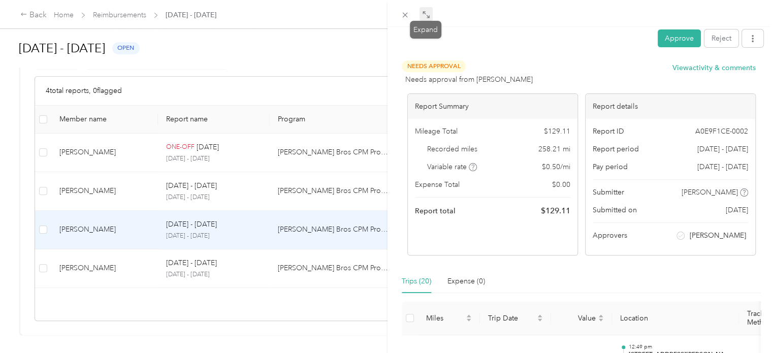
click at [428, 14] on icon at bounding box center [426, 15] width 8 height 8
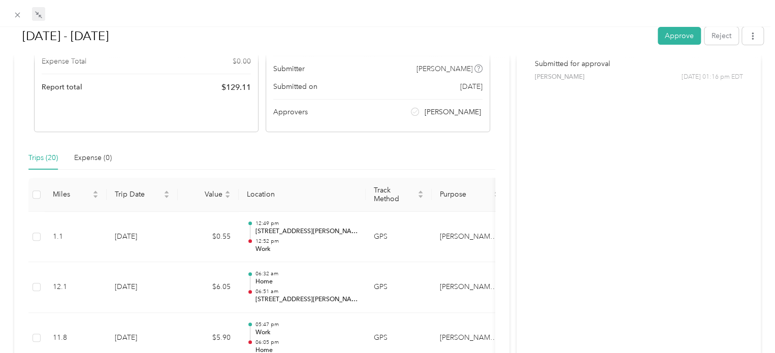
scroll to position [140, 0]
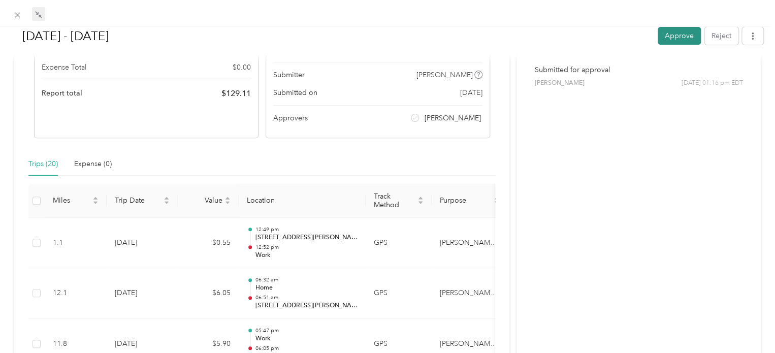
click at [666, 39] on button "Approve" at bounding box center [678, 36] width 43 height 18
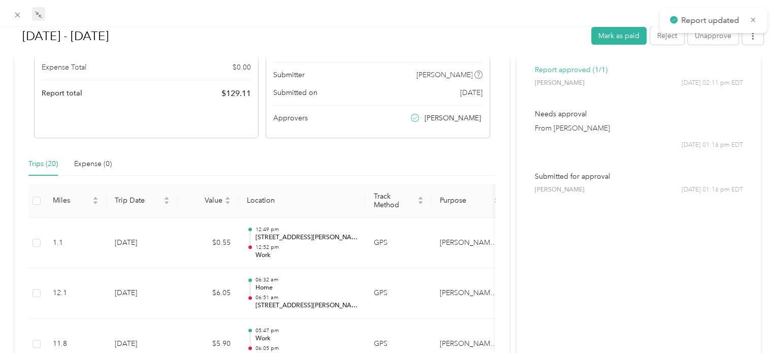
scroll to position [173, 0]
click at [18, 16] on icon at bounding box center [17, 15] width 9 height 9
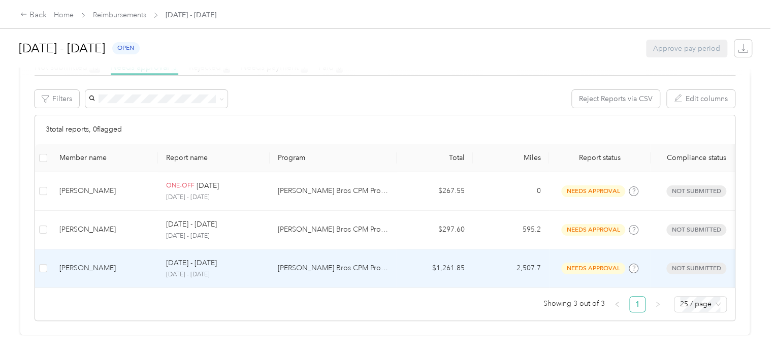
click at [94, 262] on div "[PERSON_NAME]" at bounding box center [104, 267] width 90 height 11
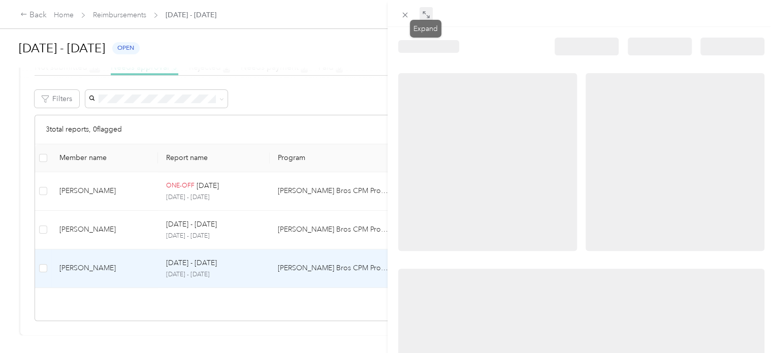
click at [425, 15] on icon at bounding box center [426, 15] width 8 height 8
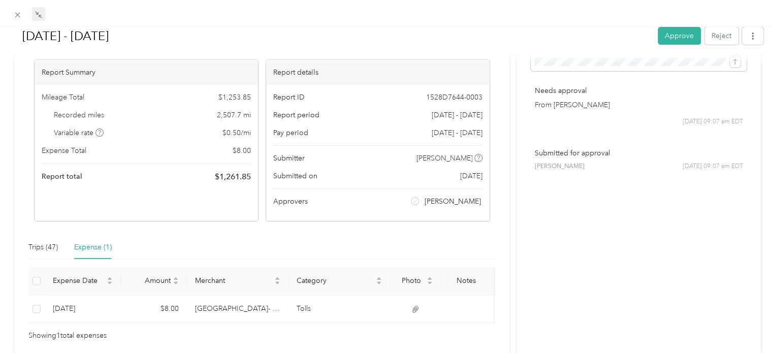
scroll to position [61, 0]
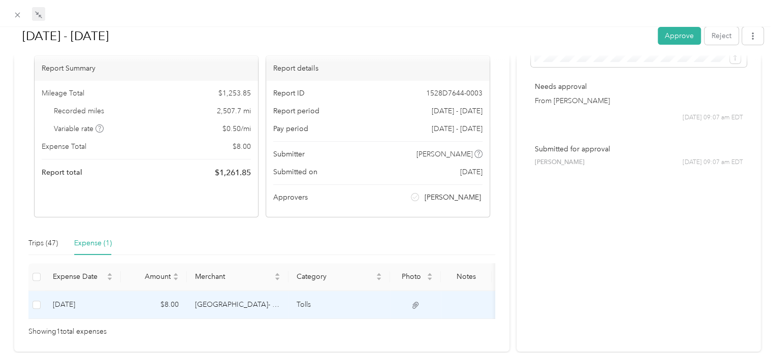
click at [417, 303] on icon at bounding box center [415, 305] width 6 height 7
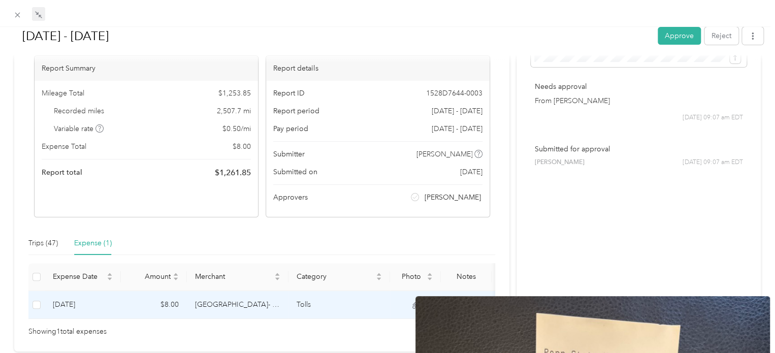
click at [412, 302] on icon at bounding box center [415, 305] width 9 height 9
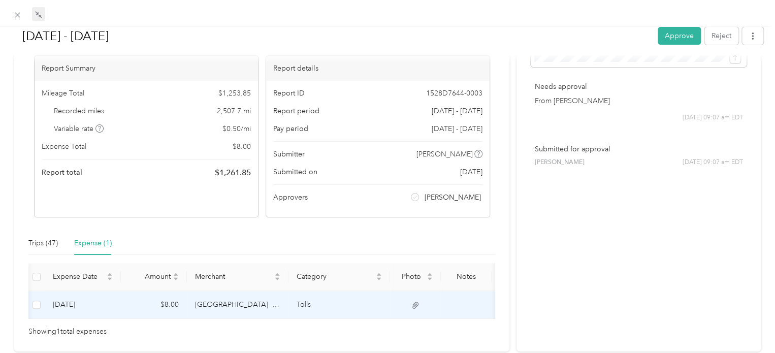
scroll to position [0, 18]
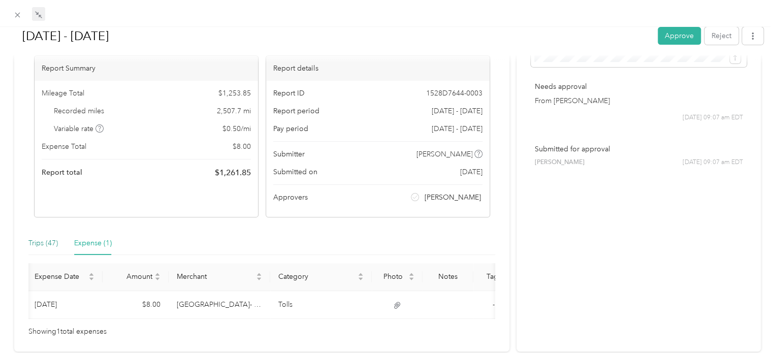
click at [49, 240] on div "Trips (47)" at bounding box center [42, 243] width 29 height 11
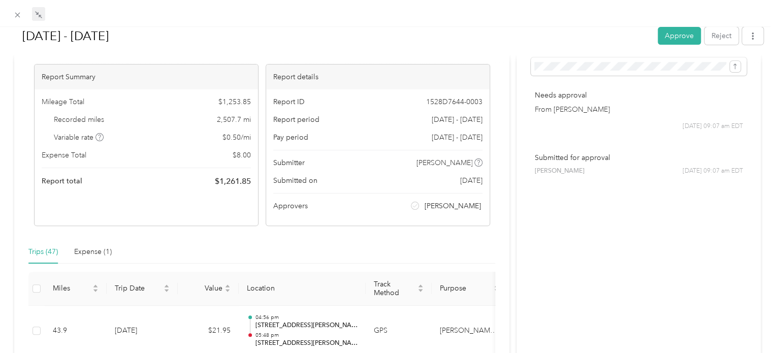
scroll to position [45, 0]
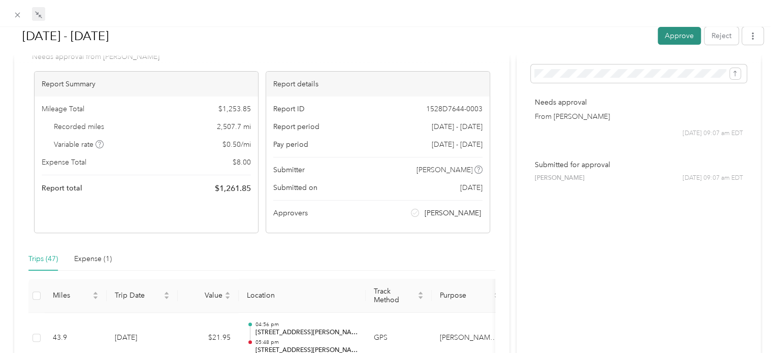
click at [676, 41] on button "Approve" at bounding box center [678, 36] width 43 height 18
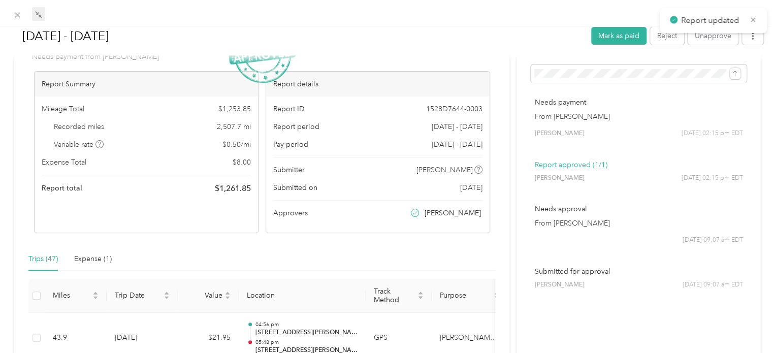
scroll to position [134, 0]
click at [20, 14] on icon at bounding box center [17, 15] width 9 height 9
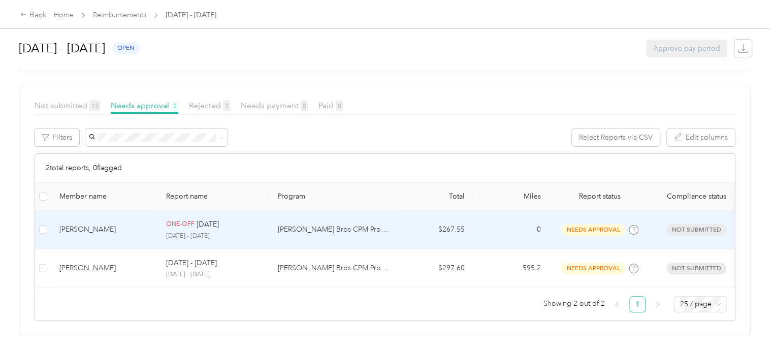
click at [102, 224] on div "[PERSON_NAME]" at bounding box center [104, 229] width 90 height 11
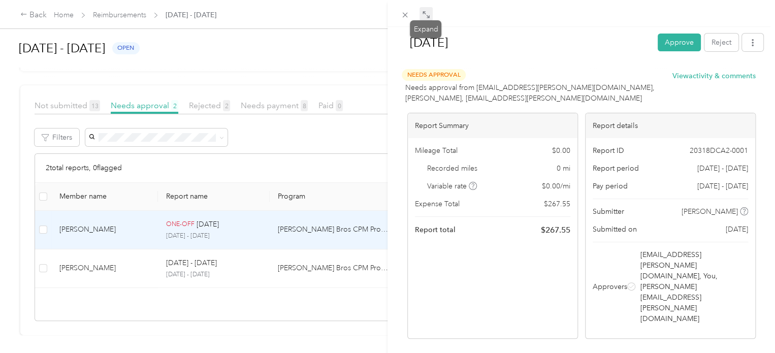
click at [426, 13] on icon at bounding box center [426, 15] width 8 height 8
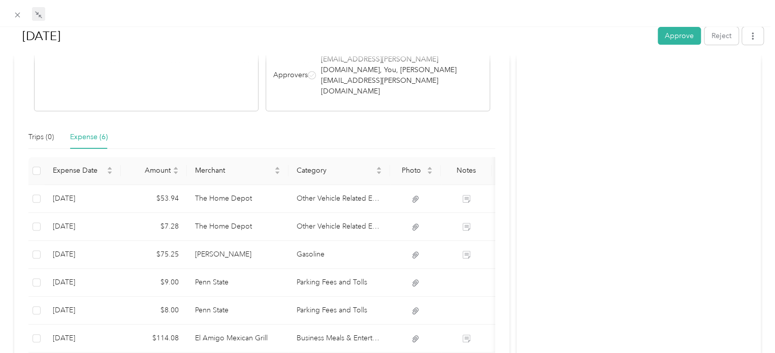
scroll to position [211, 0]
click at [708, 35] on button "Reject" at bounding box center [721, 36] width 34 height 18
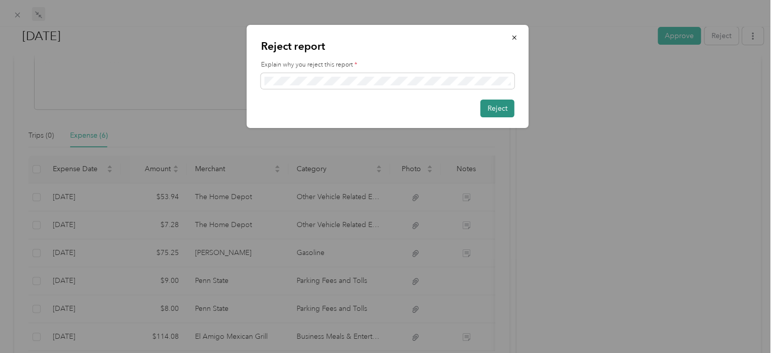
click at [489, 110] on button "Reject" at bounding box center [497, 108] width 34 height 18
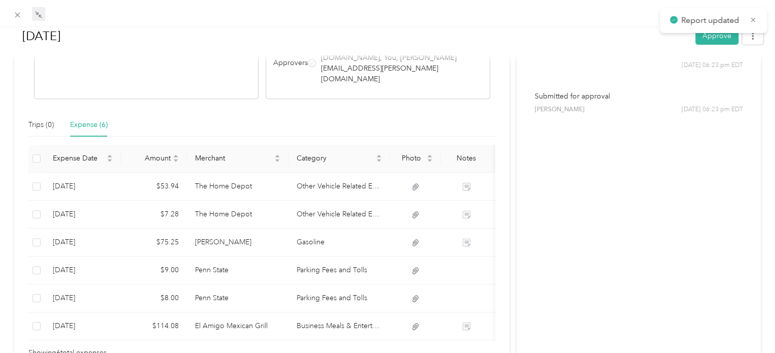
scroll to position [78, 0]
click at [20, 18] on icon at bounding box center [17, 15] width 9 height 9
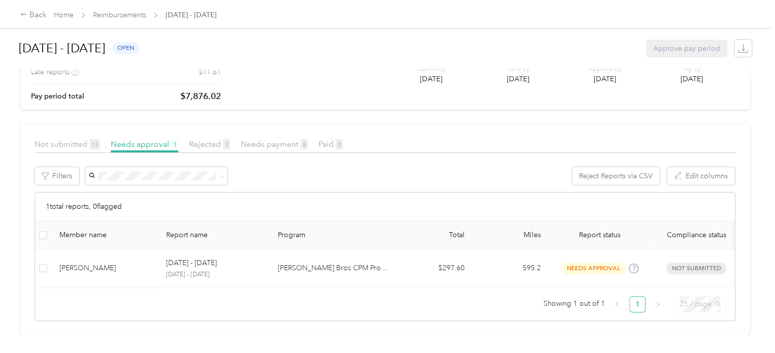
click at [695, 296] on span "25 / page" at bounding box center [700, 303] width 41 height 15
click at [693, 262] on div "50 / page" at bounding box center [700, 267] width 36 height 11
click at [266, 139] on span "Needs payment 8" at bounding box center [274, 144] width 67 height 10
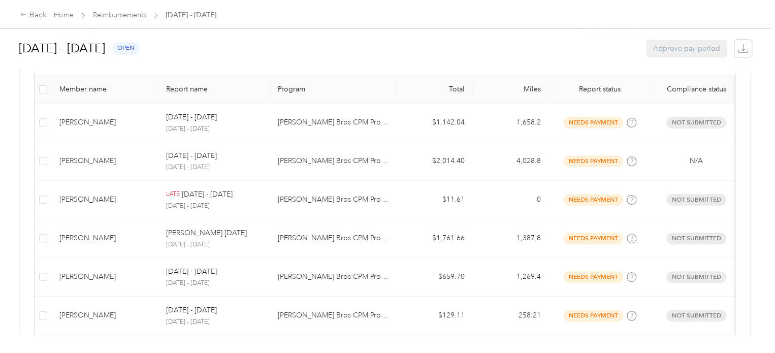
scroll to position [208, 0]
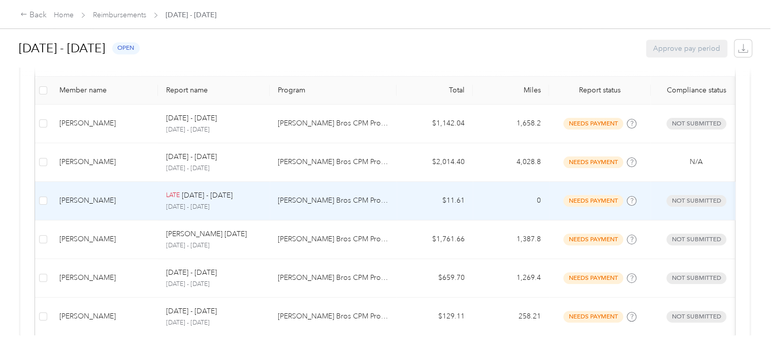
click at [90, 198] on div "[PERSON_NAME]" at bounding box center [104, 200] width 90 height 11
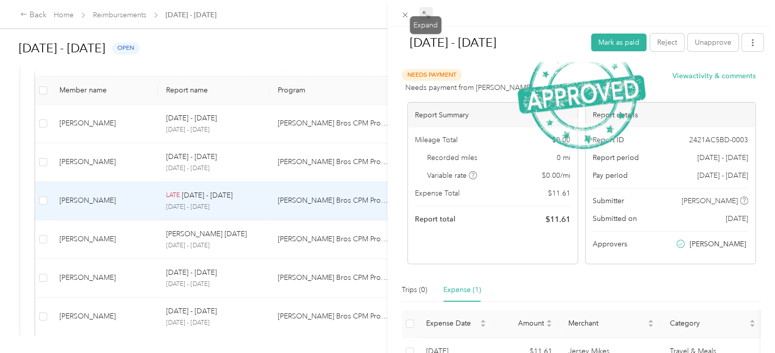
click at [426, 14] on icon at bounding box center [426, 15] width 8 height 8
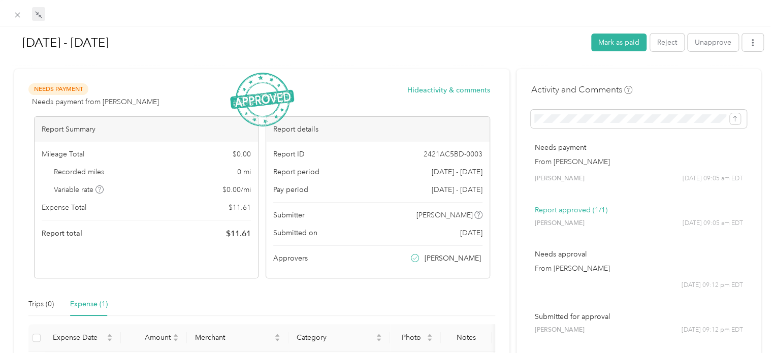
click at [81, 309] on div "Expense (1)" at bounding box center [89, 303] width 38 height 11
click at [18, 15] on icon at bounding box center [17, 15] width 5 height 5
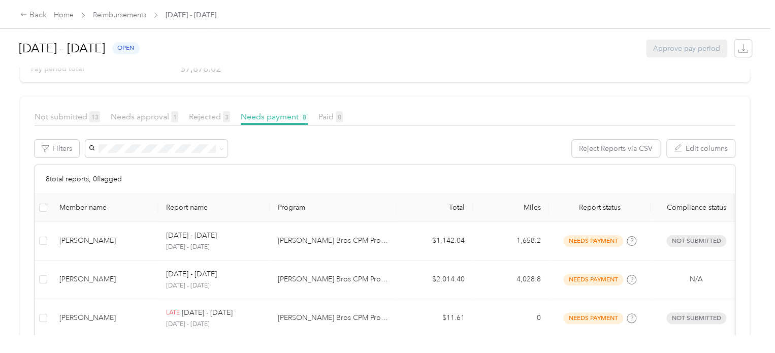
scroll to position [88, 0]
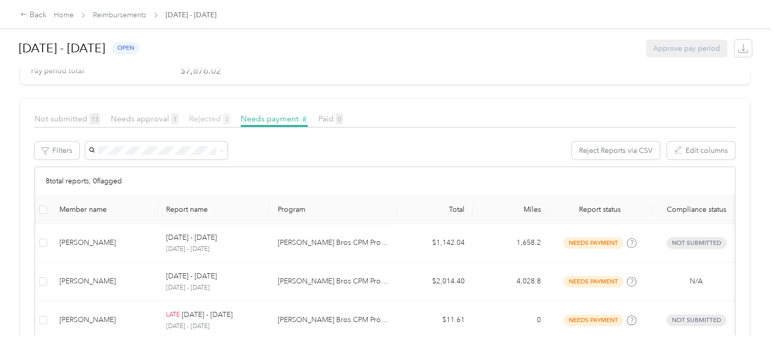
click at [201, 117] on span "Rejected 3" at bounding box center [209, 119] width 41 height 10
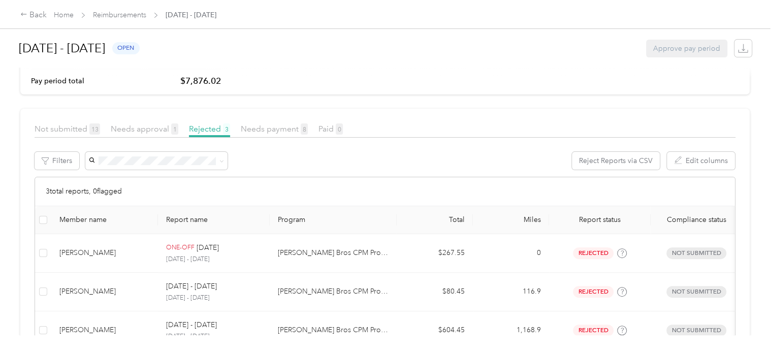
scroll to position [53, 0]
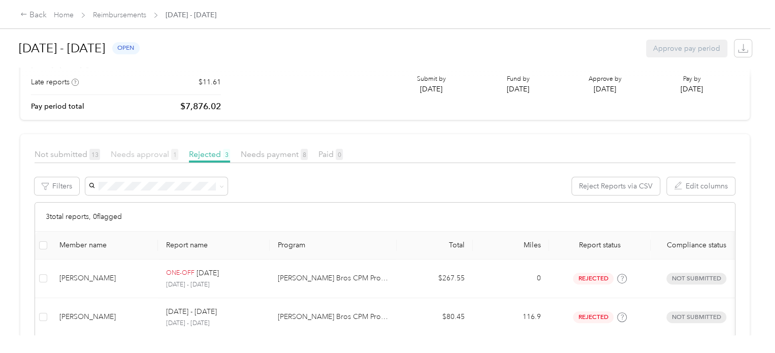
click at [147, 153] on span "Needs approval 1" at bounding box center [145, 154] width 68 height 10
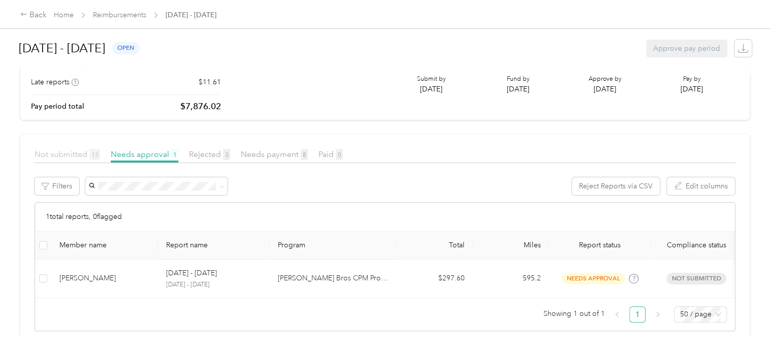
click at [66, 156] on span "Not submitted 13" at bounding box center [67, 154] width 65 height 10
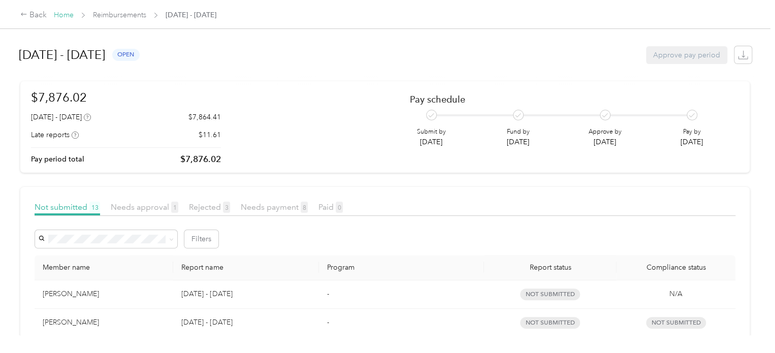
click at [63, 14] on link "Home" at bounding box center [64, 15] width 20 height 9
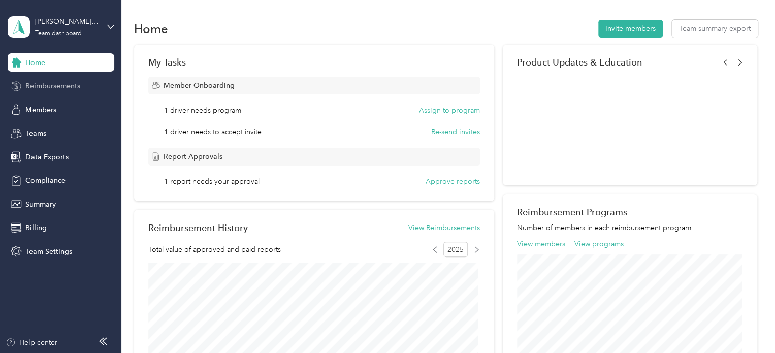
click at [41, 87] on span "Reimbursements" at bounding box center [52, 86] width 55 height 11
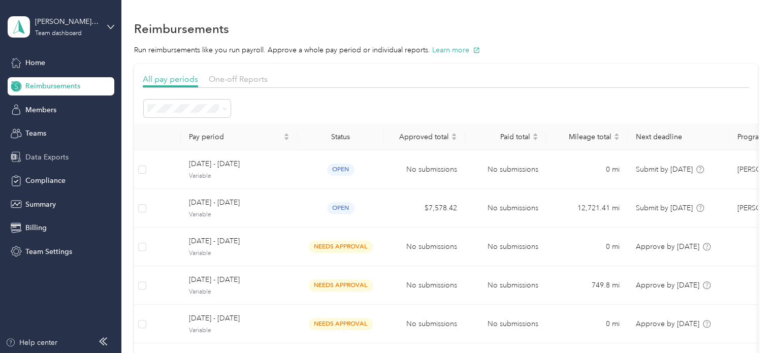
click at [54, 156] on span "Data Exports" at bounding box center [46, 157] width 43 height 11
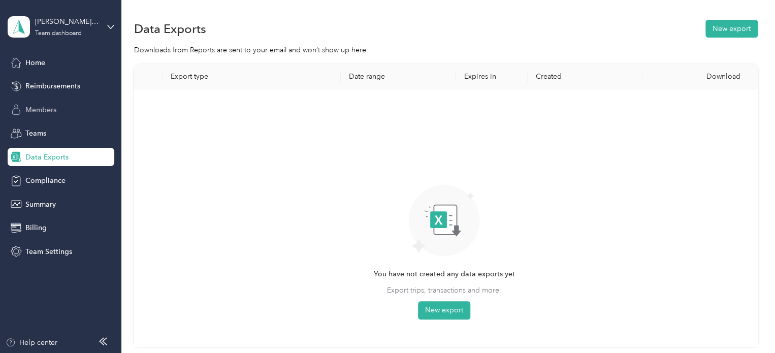
click at [50, 113] on span "Members" at bounding box center [40, 110] width 31 height 11
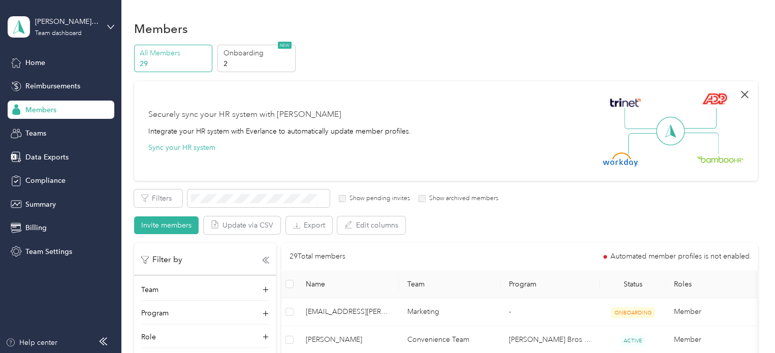
click at [738, 93] on icon "button" at bounding box center [744, 94] width 12 height 12
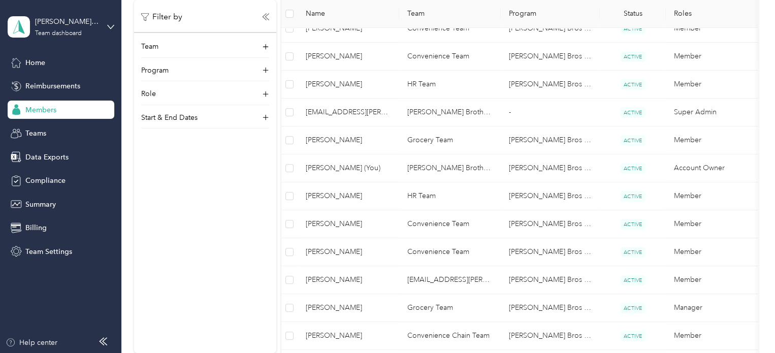
scroll to position [206, 0]
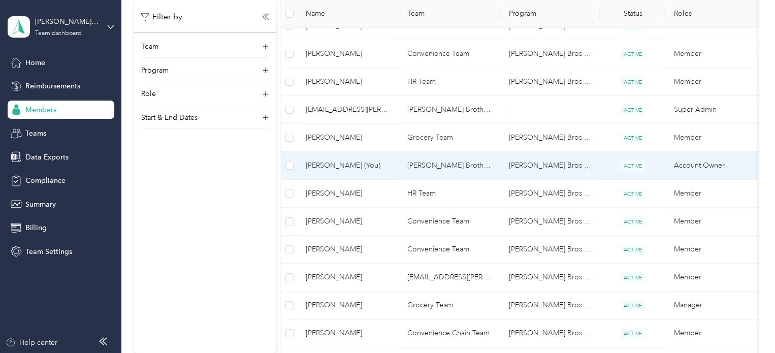
click at [342, 166] on span "[PERSON_NAME] (You)" at bounding box center [348, 165] width 85 height 11
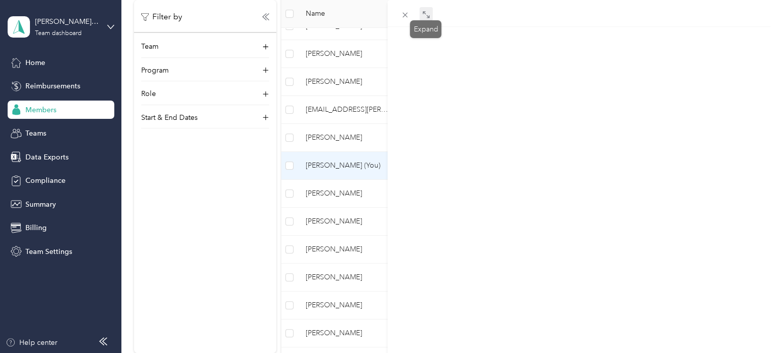
click at [420, 14] on span at bounding box center [425, 14] width 13 height 14
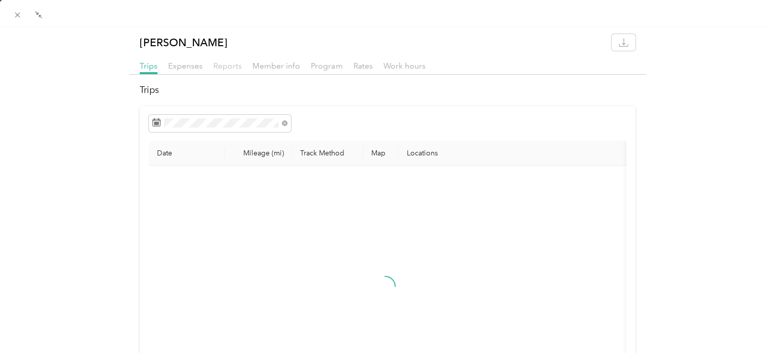
click at [223, 65] on span "Reports" at bounding box center [227, 66] width 28 height 10
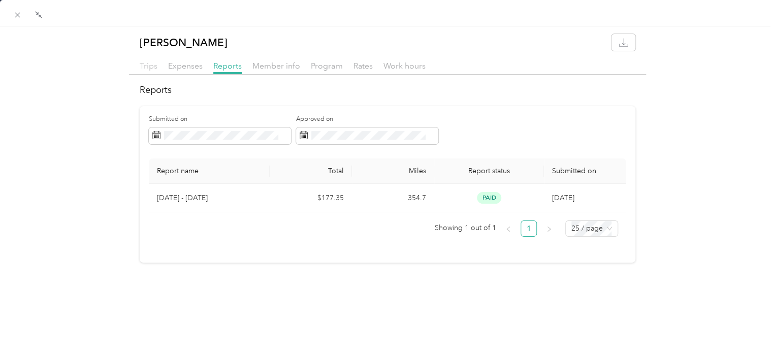
click at [150, 63] on span "Trips" at bounding box center [149, 66] width 18 height 10
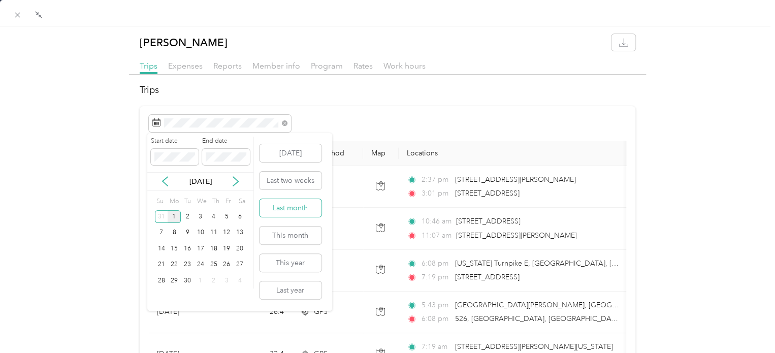
click at [289, 208] on button "Last month" at bounding box center [290, 208] width 62 height 18
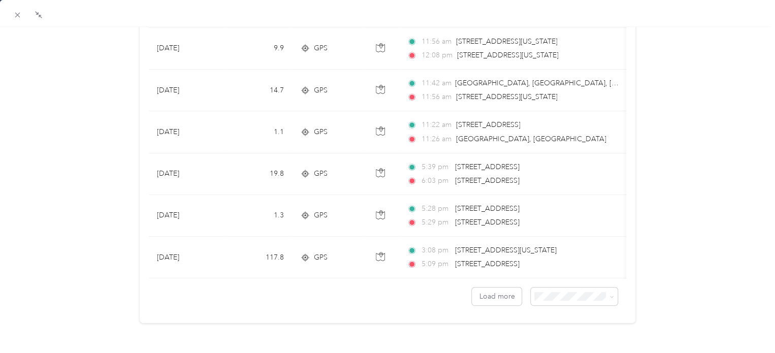
scroll to position [932, 0]
click at [609, 299] on icon at bounding box center [611, 296] width 5 height 5
click at [576, 263] on div "50 per load" at bounding box center [567, 264] width 73 height 11
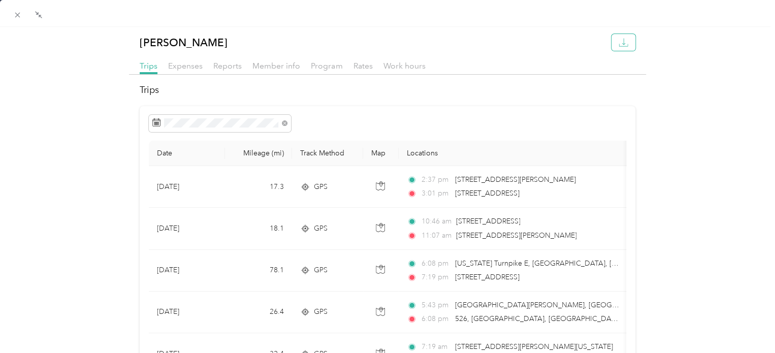
click at [618, 42] on icon "button" at bounding box center [623, 43] width 10 height 10
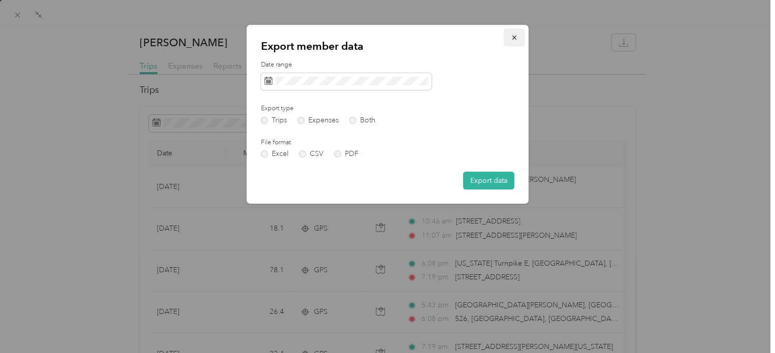
click at [514, 41] on icon "button" at bounding box center [514, 37] width 7 height 7
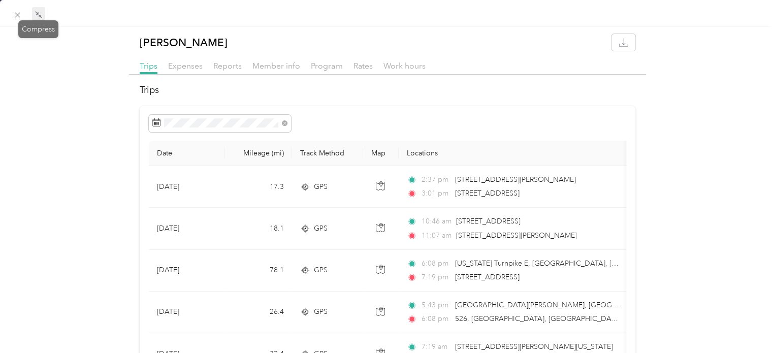
click at [36, 14] on icon at bounding box center [39, 15] width 8 height 8
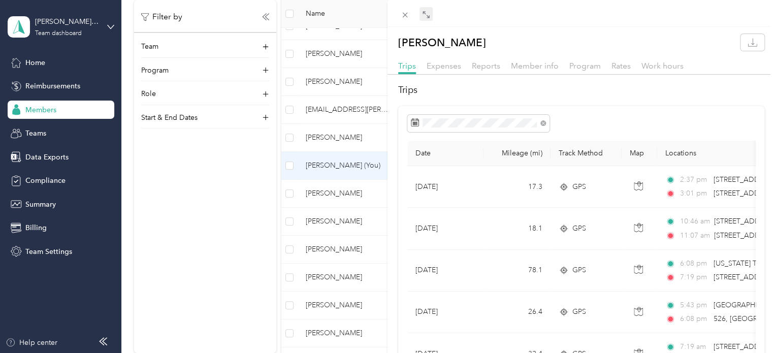
click at [295, 163] on div "[PERSON_NAME] Trips Expenses Reports Member info Program Rates Work hours Trips…" at bounding box center [387, 176] width 775 height 353
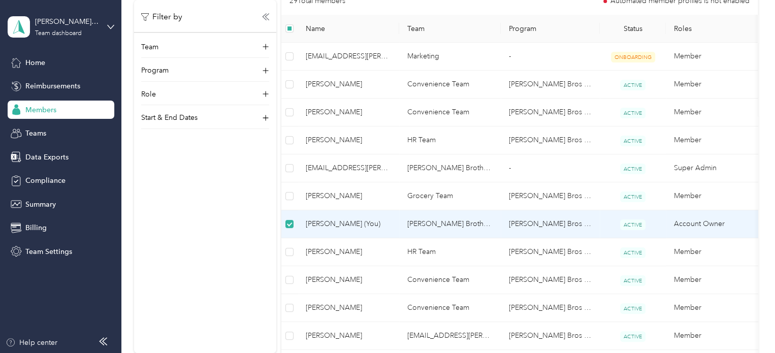
scroll to position [125, 0]
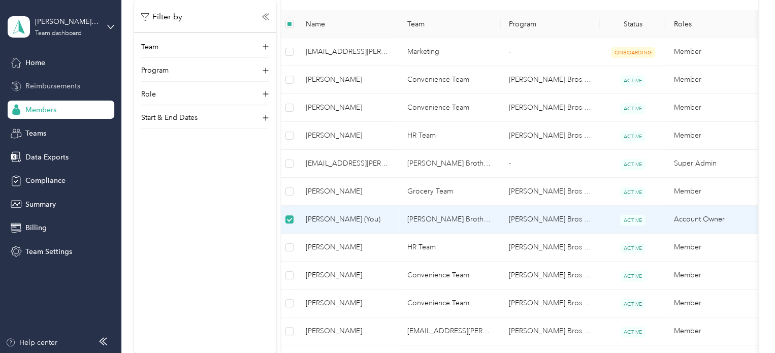
click at [46, 87] on span "Reimbursements" at bounding box center [52, 86] width 55 height 11
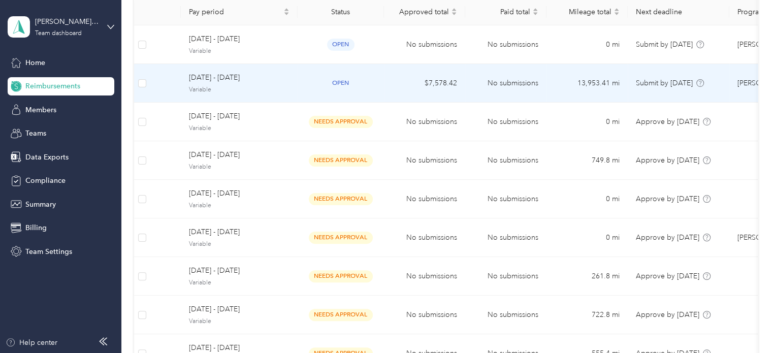
click at [227, 77] on span "[DATE] - [DATE]" at bounding box center [239, 77] width 101 height 11
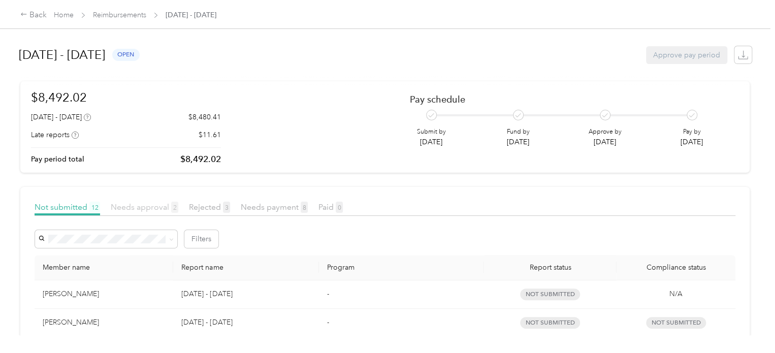
click at [158, 211] on span "Needs approval 2" at bounding box center [145, 207] width 68 height 10
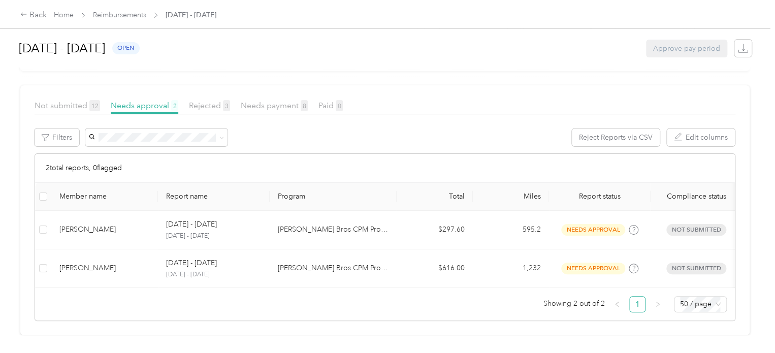
scroll to position [116, 0]
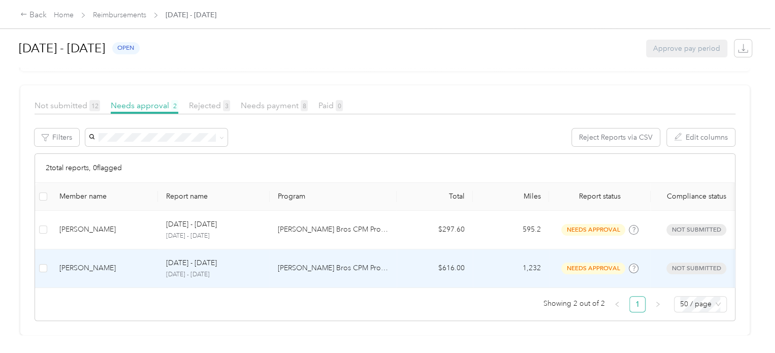
click at [83, 262] on div "[PERSON_NAME]" at bounding box center [104, 267] width 90 height 11
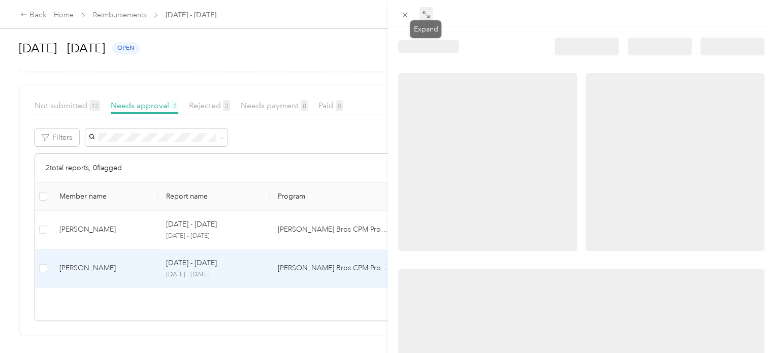
click at [429, 14] on icon at bounding box center [426, 15] width 8 height 8
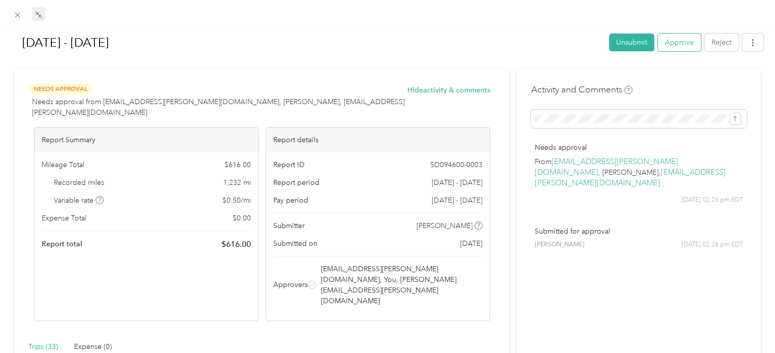
click at [668, 44] on button "Approve" at bounding box center [678, 43] width 43 height 18
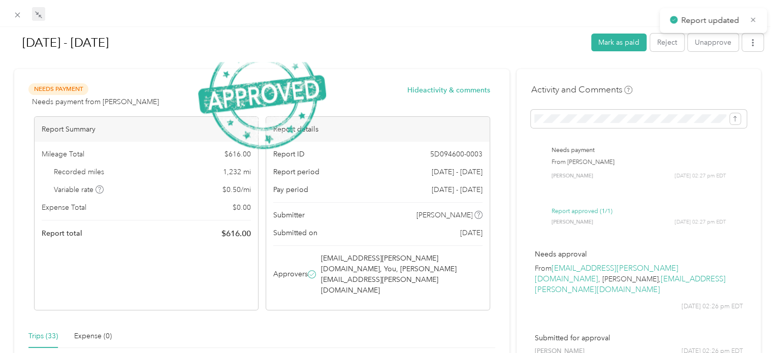
scroll to position [78, 0]
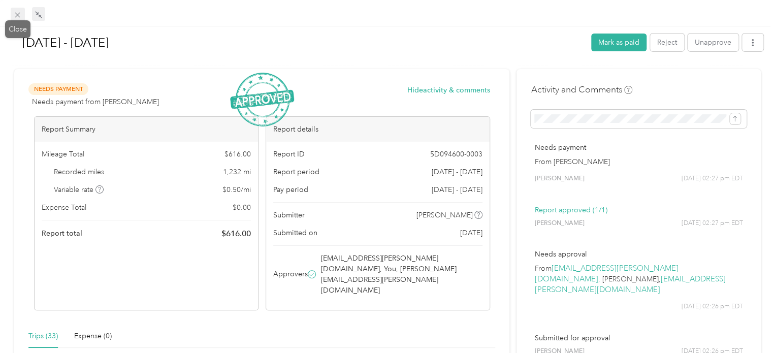
click at [16, 16] on icon at bounding box center [17, 15] width 5 height 5
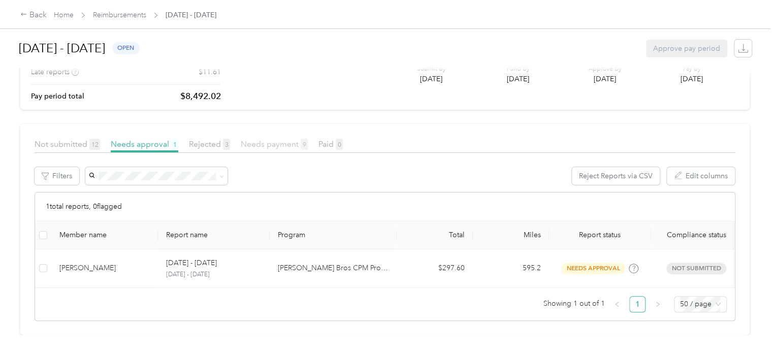
click at [260, 139] on span "Needs payment 9" at bounding box center [274, 144] width 67 height 10
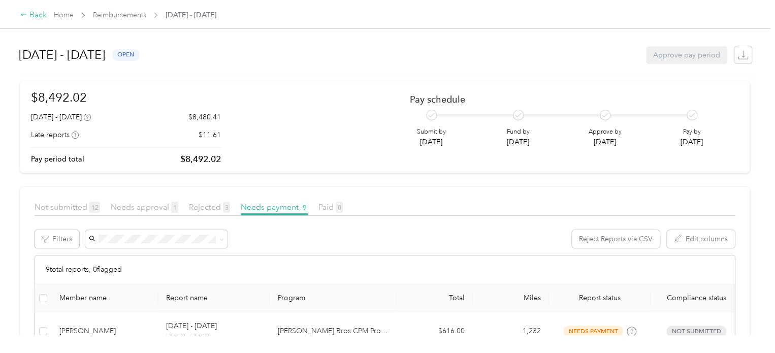
click at [35, 17] on div "Back" at bounding box center [33, 15] width 26 height 12
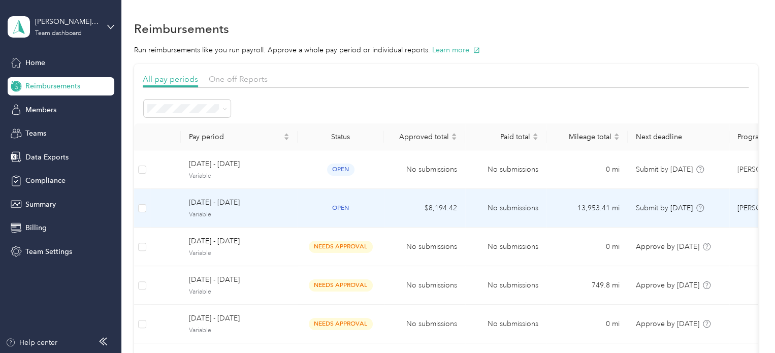
click at [249, 200] on span "[DATE] - [DATE]" at bounding box center [239, 202] width 101 height 11
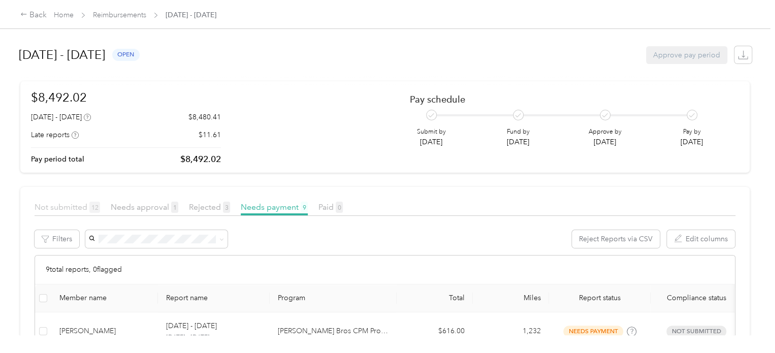
click at [89, 206] on span "12" at bounding box center [94, 207] width 11 height 11
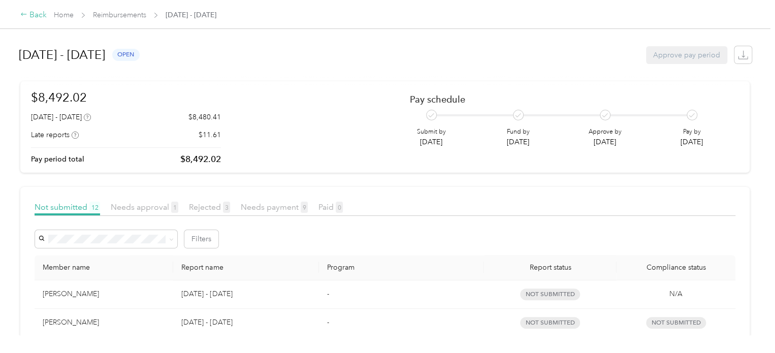
click at [37, 13] on div "Back" at bounding box center [33, 15] width 26 height 12
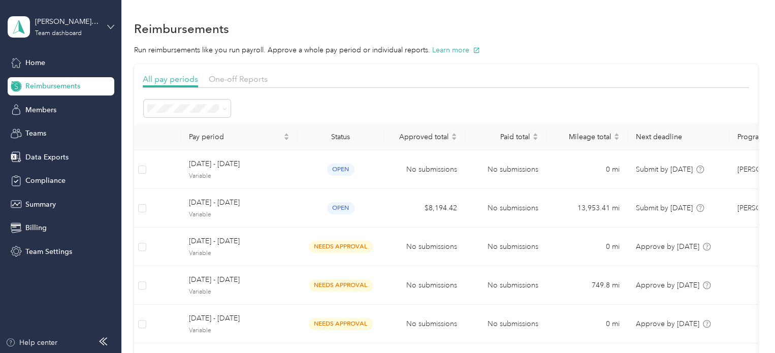
click at [109, 28] on icon at bounding box center [110, 26] width 7 height 7
click at [39, 129] on div "Log out" at bounding box center [35, 129] width 39 height 11
